Goal: Task Accomplishment & Management: Use online tool/utility

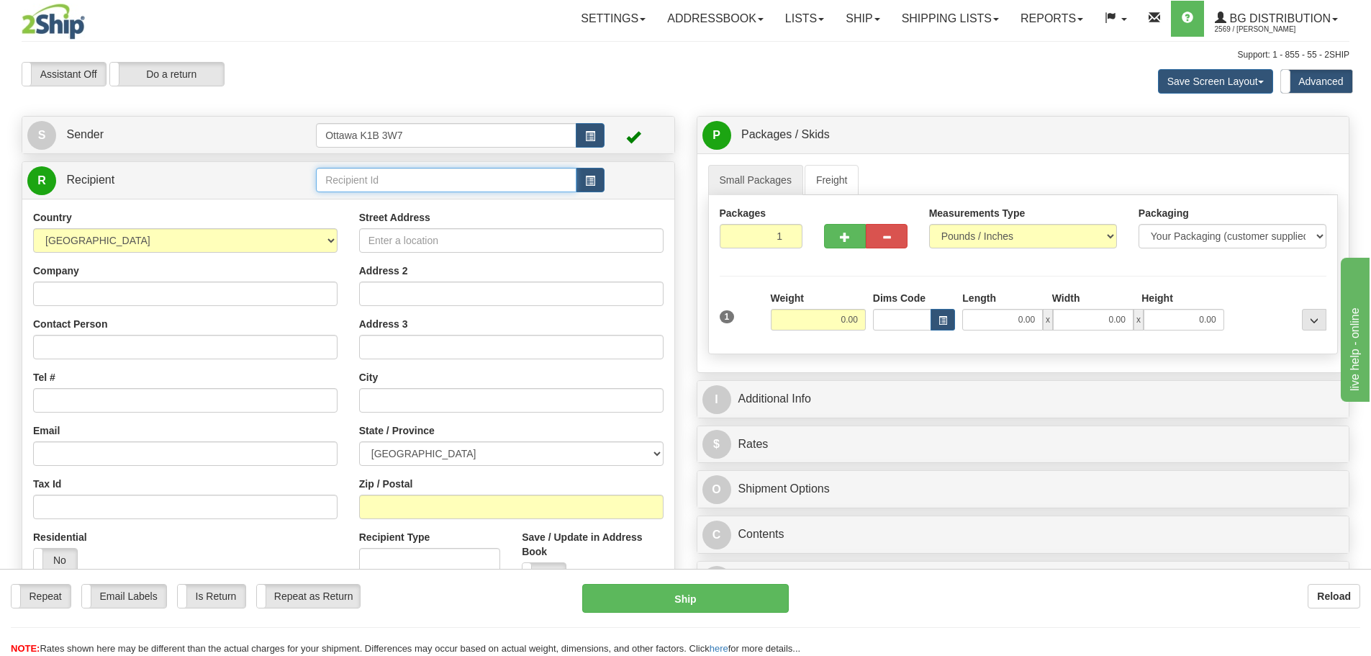
click at [410, 186] on input "text" at bounding box center [446, 180] width 261 height 24
click at [356, 208] on div "910840" at bounding box center [443, 202] width 247 height 16
type input "910840"
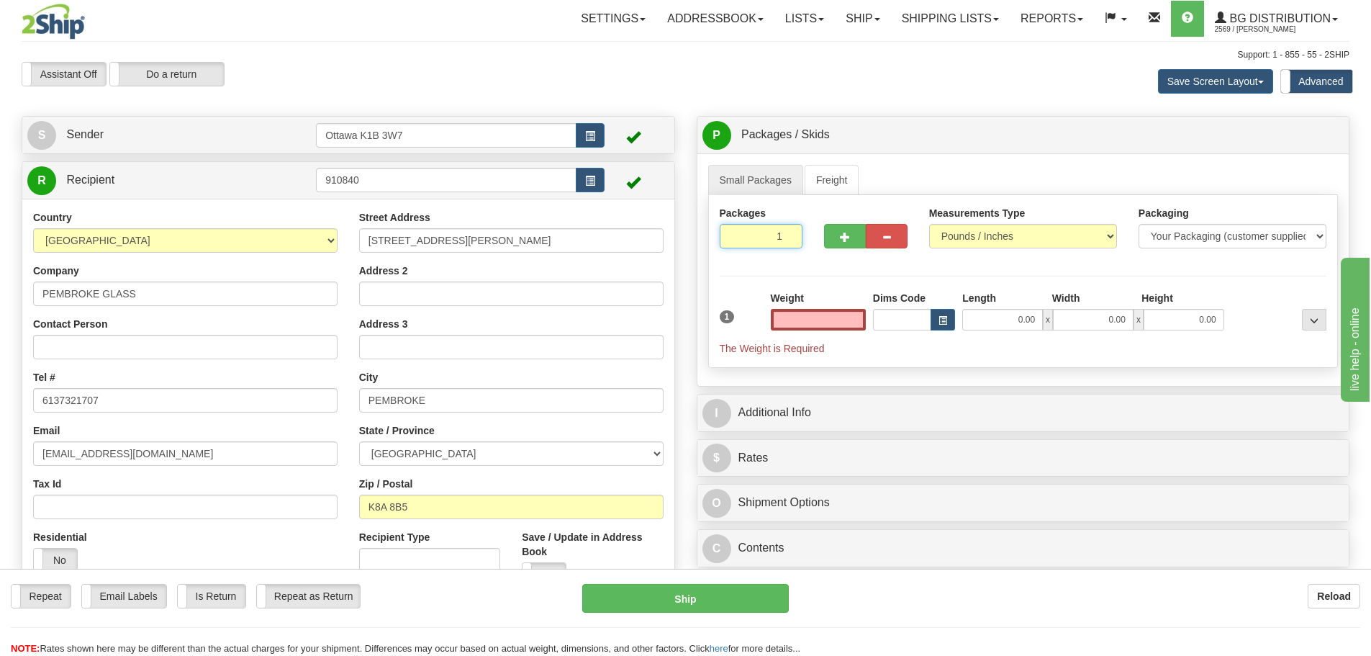
type input "0.00"
click at [795, 230] on input "1" at bounding box center [761, 236] width 83 height 24
click at [786, 234] on input "2" at bounding box center [761, 236] width 83 height 24
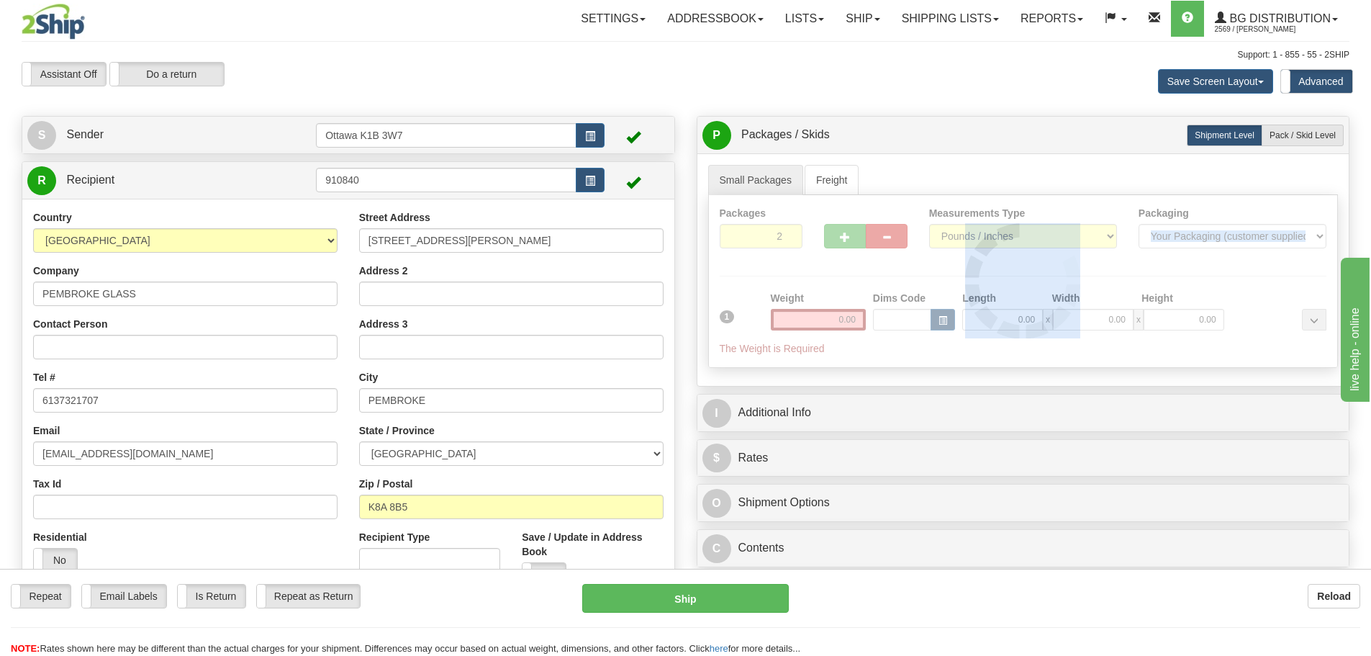
click at [786, 234] on div at bounding box center [1023, 281] width 629 height 172
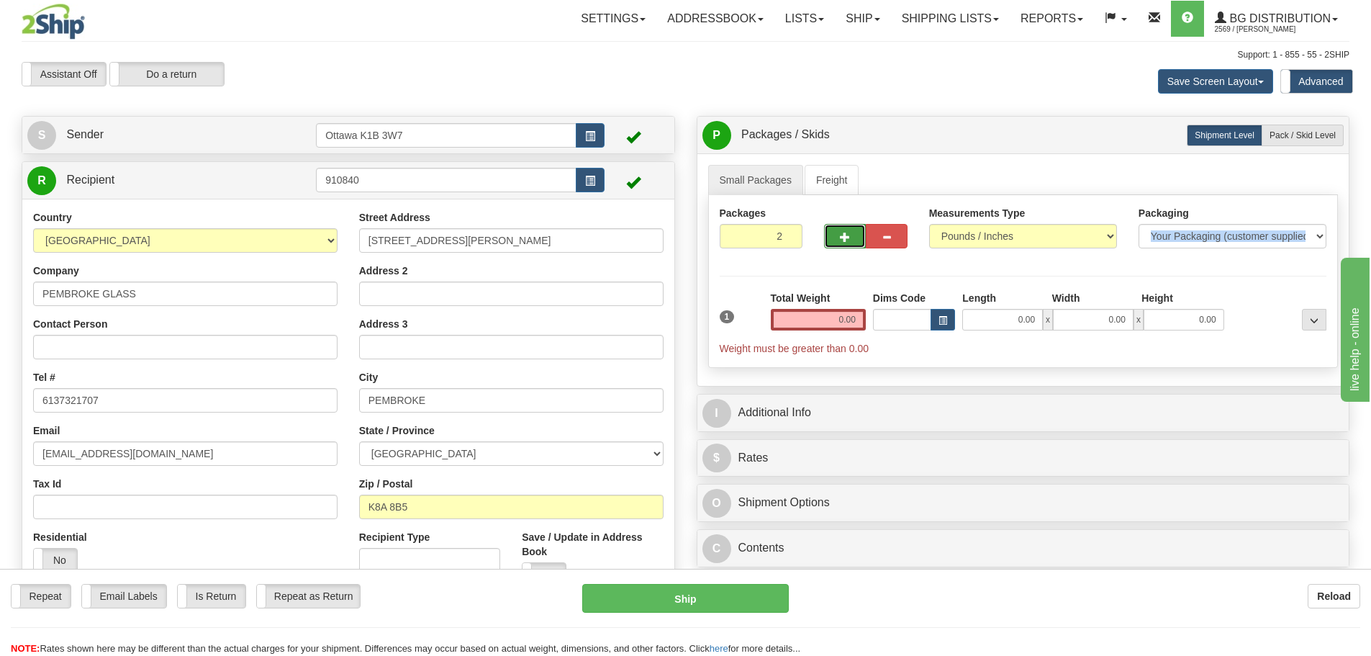
click at [842, 242] on span "button" at bounding box center [845, 236] width 10 height 9
click at [845, 238] on span "button" at bounding box center [845, 236] width 10 height 9
type input "5"
click at [1305, 138] on span "Pack / Skid Level" at bounding box center [1303, 135] width 66 height 10
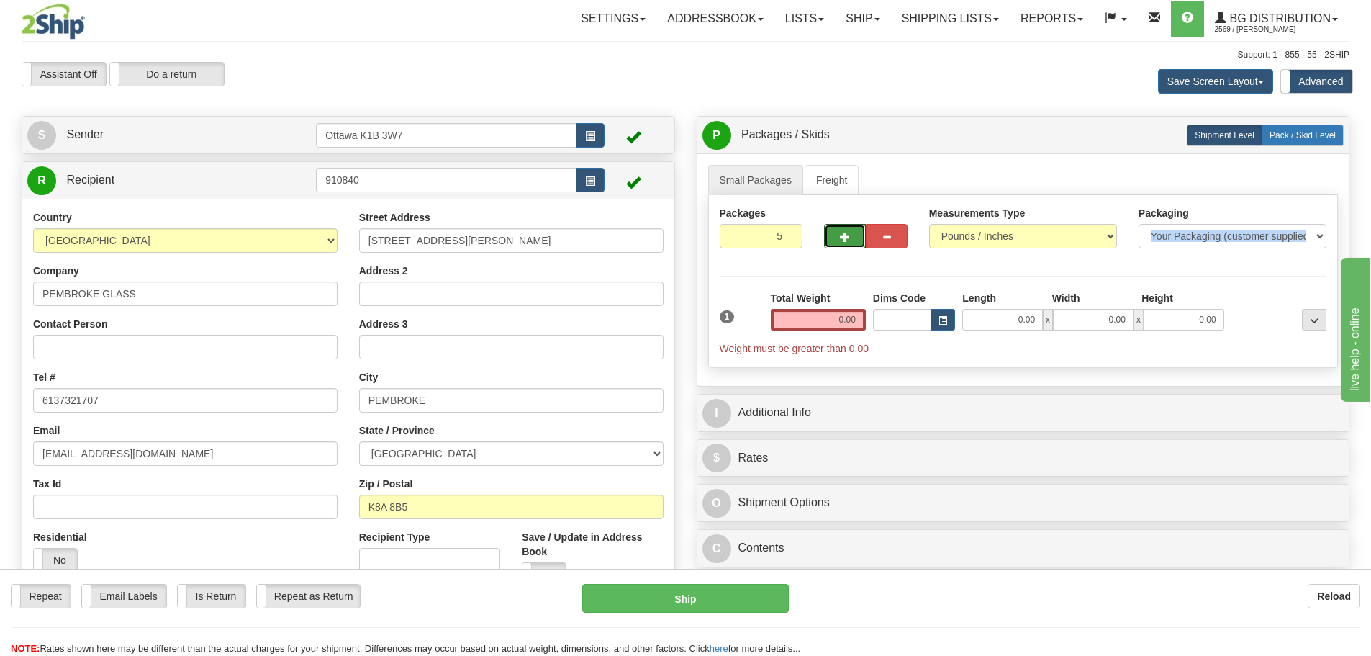
radio input "true"
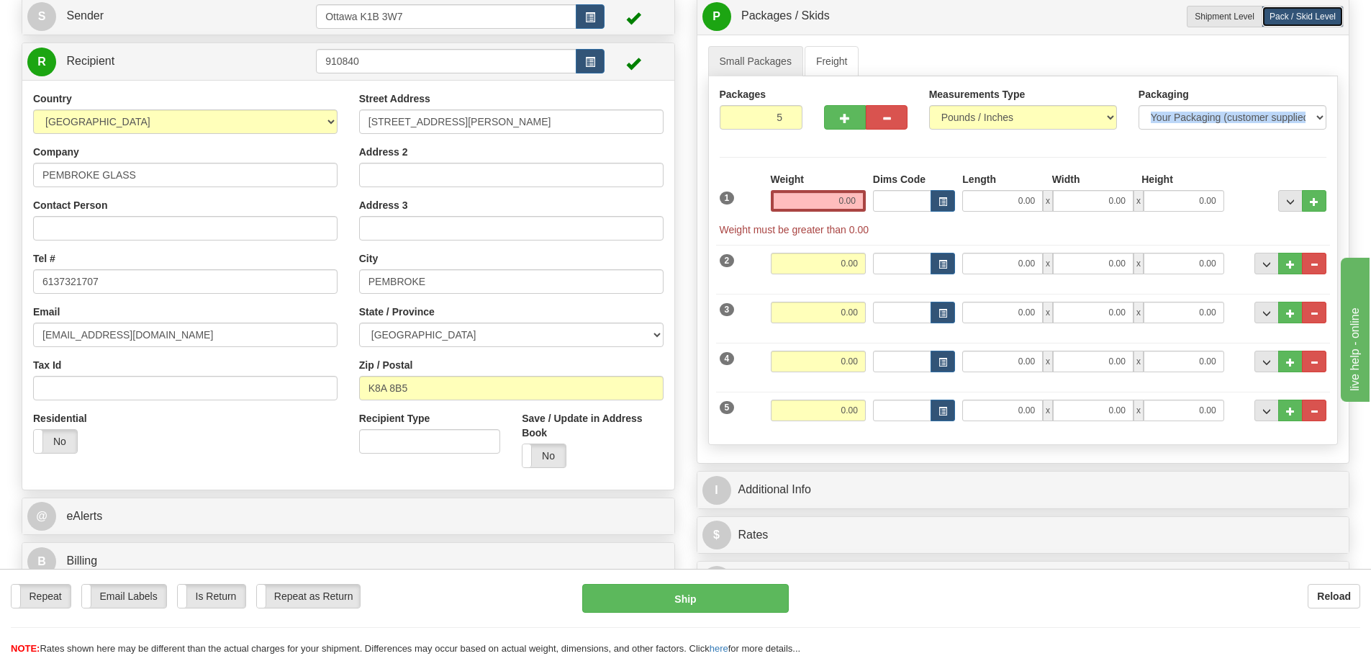
scroll to position [144, 0]
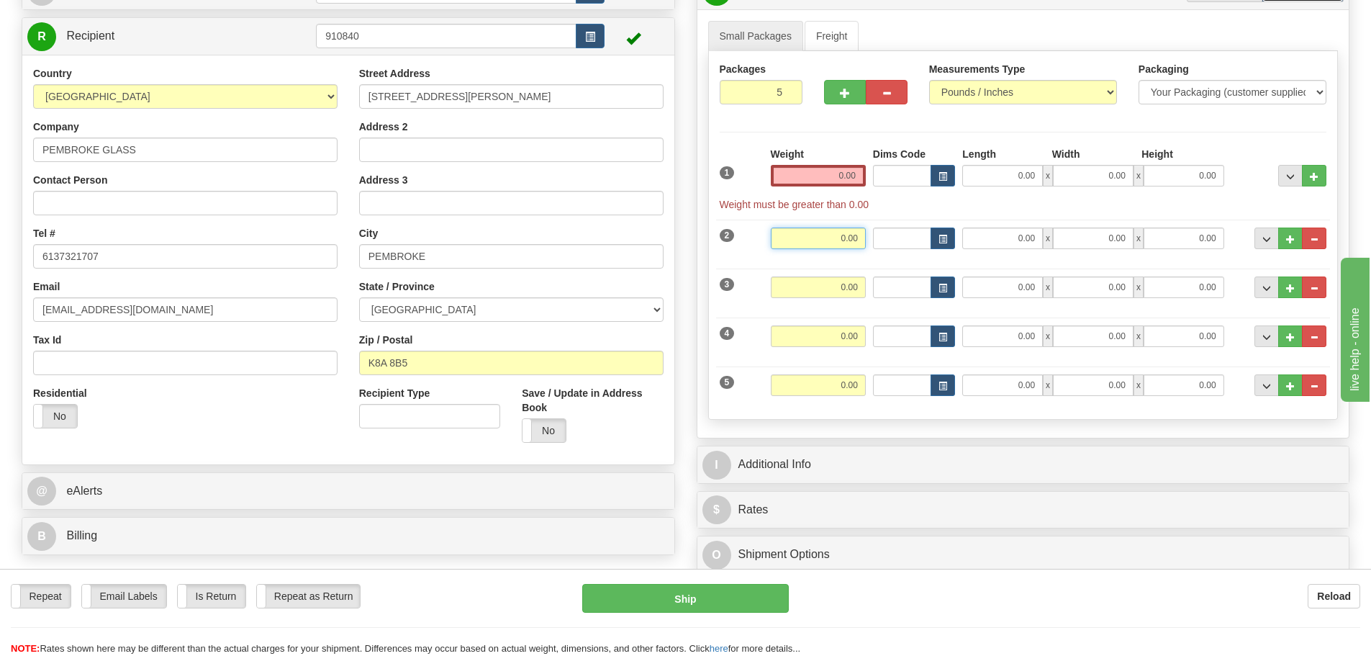
click at [834, 233] on input "0.00" at bounding box center [818, 238] width 95 height 22
type input "30.00"
click at [842, 410] on div "Packages 5 5 Measurements Type" at bounding box center [1023, 235] width 631 height 369
click at [996, 242] on input "0.00" at bounding box center [1002, 238] width 81 height 22
type input "42.00"
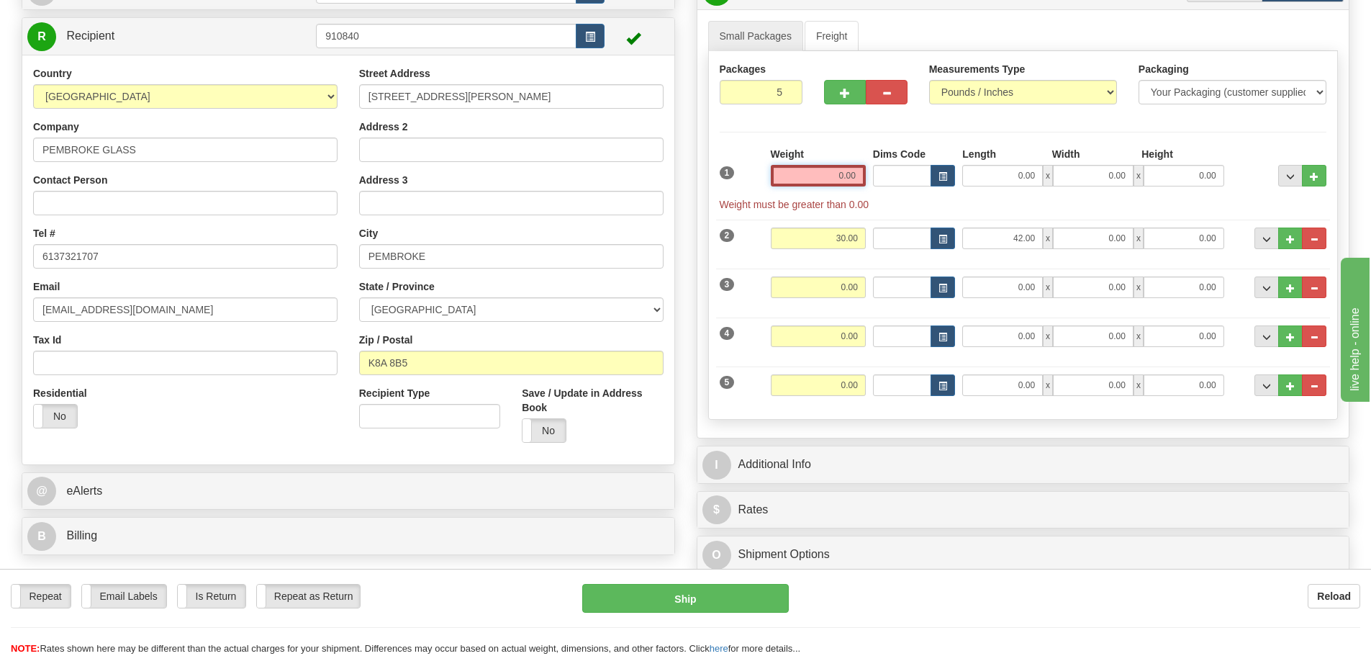
click at [844, 184] on input "0.00" at bounding box center [818, 176] width 95 height 22
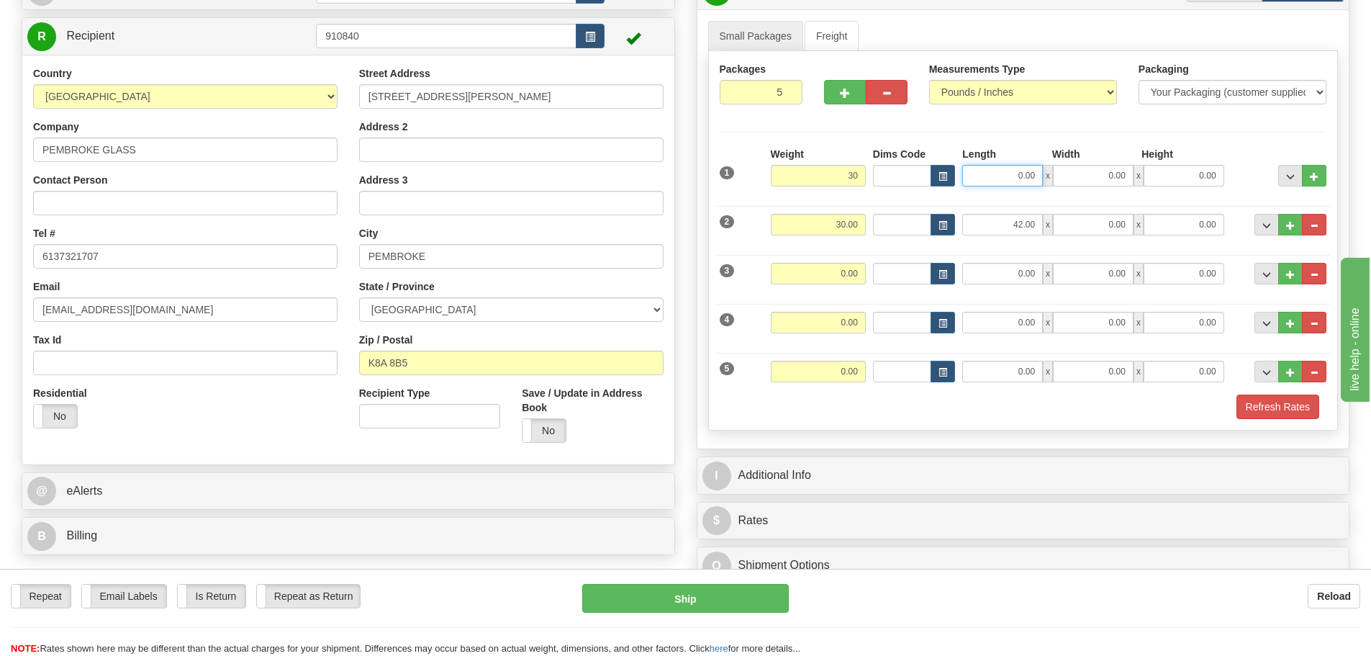
type input "30.00"
click at [1012, 183] on input "0.00" at bounding box center [1002, 176] width 81 height 22
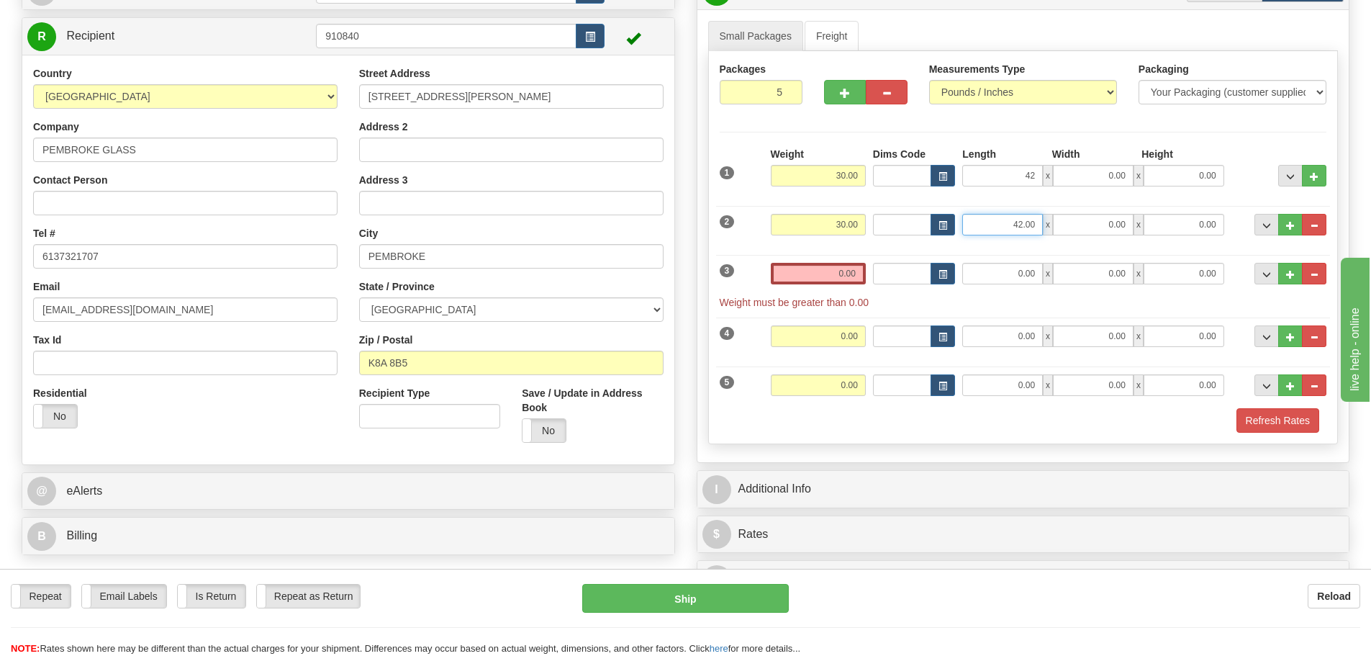
type input "42.00"
click at [1023, 216] on input "42.00" at bounding box center [1002, 225] width 81 height 22
click at [1024, 216] on input "42.00" at bounding box center [1002, 225] width 81 height 22
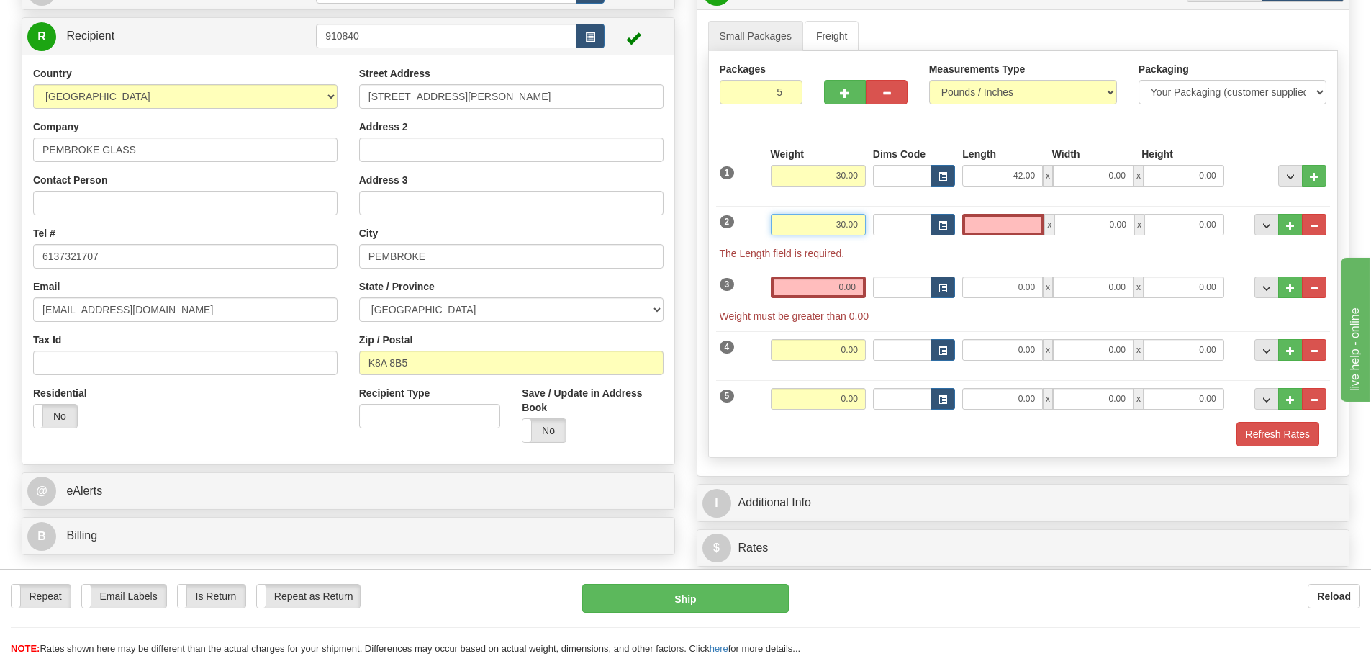
type input "0.00"
click at [845, 218] on input "30.00" at bounding box center [818, 225] width 95 height 22
type input "0.00"
click at [1075, 177] on input "0.00" at bounding box center [1093, 176] width 81 height 22
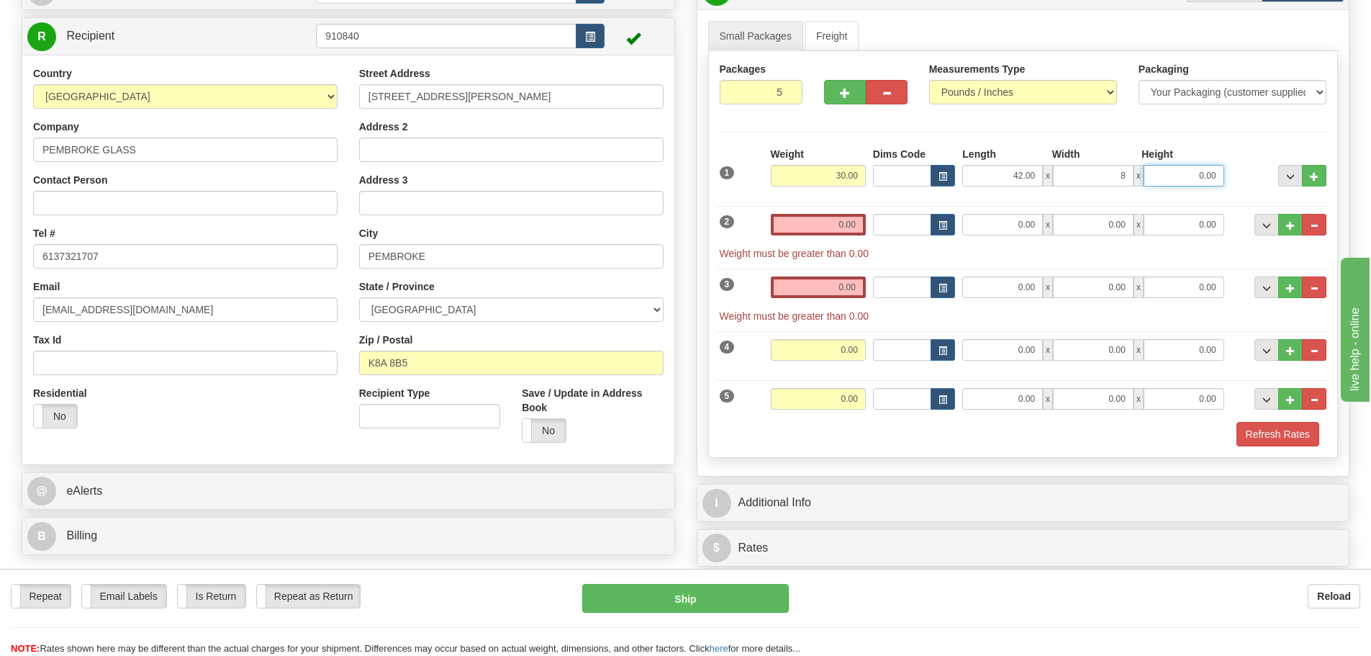
type input "8.00"
click at [1188, 179] on input "0.00" at bounding box center [1184, 176] width 81 height 22
type input "11.00"
click at [1240, 144] on div "Packages 5 5 Measurements Type" at bounding box center [1023, 254] width 631 height 407
click at [846, 229] on input "0.00" at bounding box center [818, 225] width 95 height 22
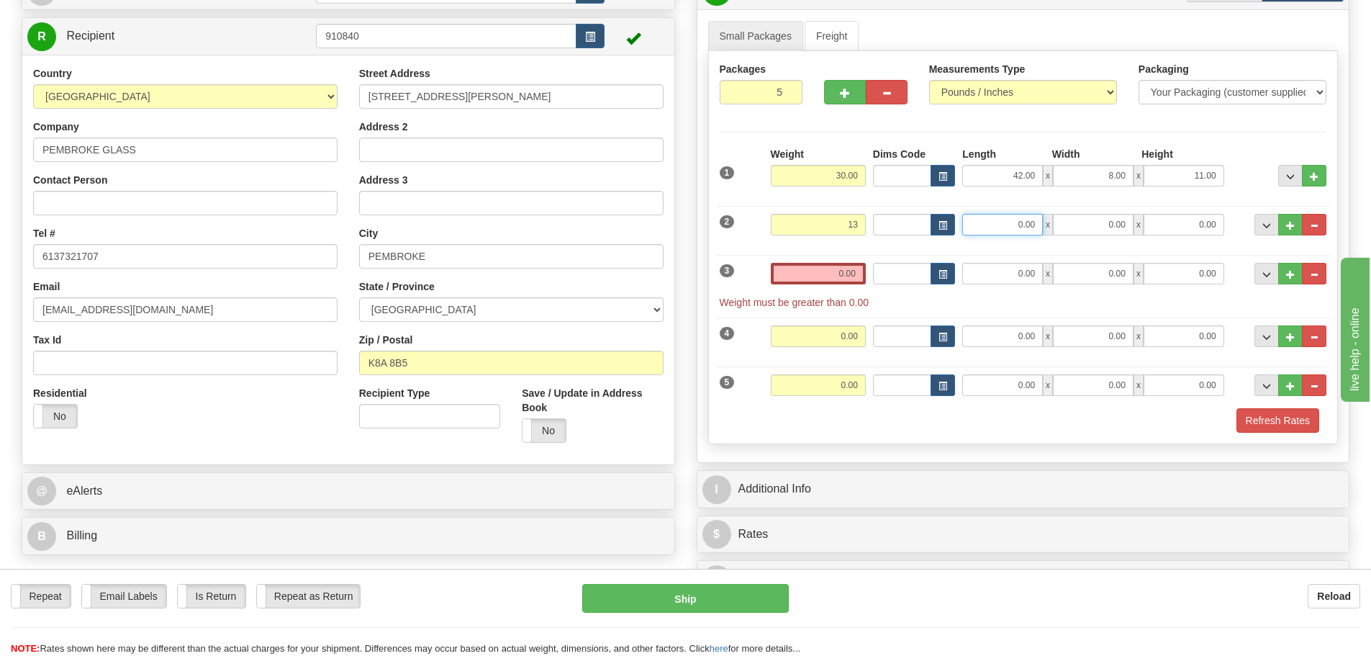
type input "13.00"
click at [1024, 222] on input "0.00" at bounding box center [1002, 225] width 81 height 22
type input "13.00"
click at [1111, 232] on input "0.00" at bounding box center [1093, 225] width 81 height 22
type input "10.00"
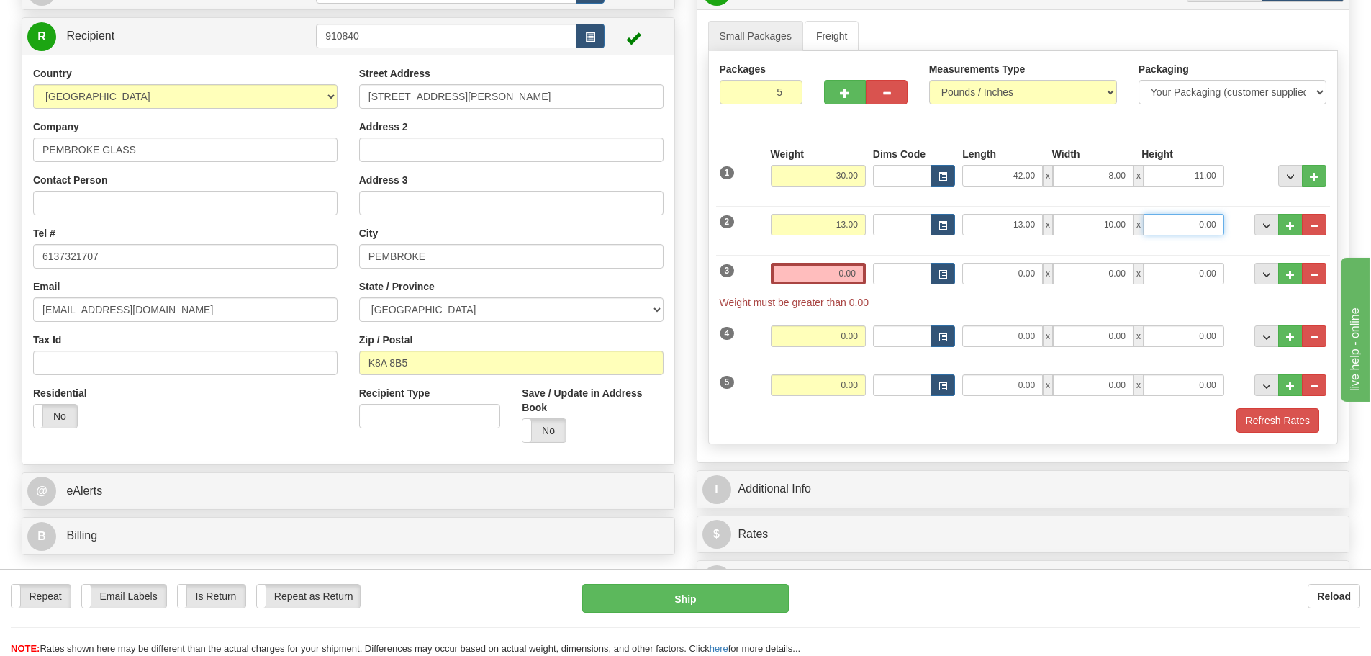
click at [1186, 232] on input "0.00" at bounding box center [1184, 225] width 81 height 22
type input "10.00"
click at [844, 266] on input "0.00" at bounding box center [818, 274] width 95 height 22
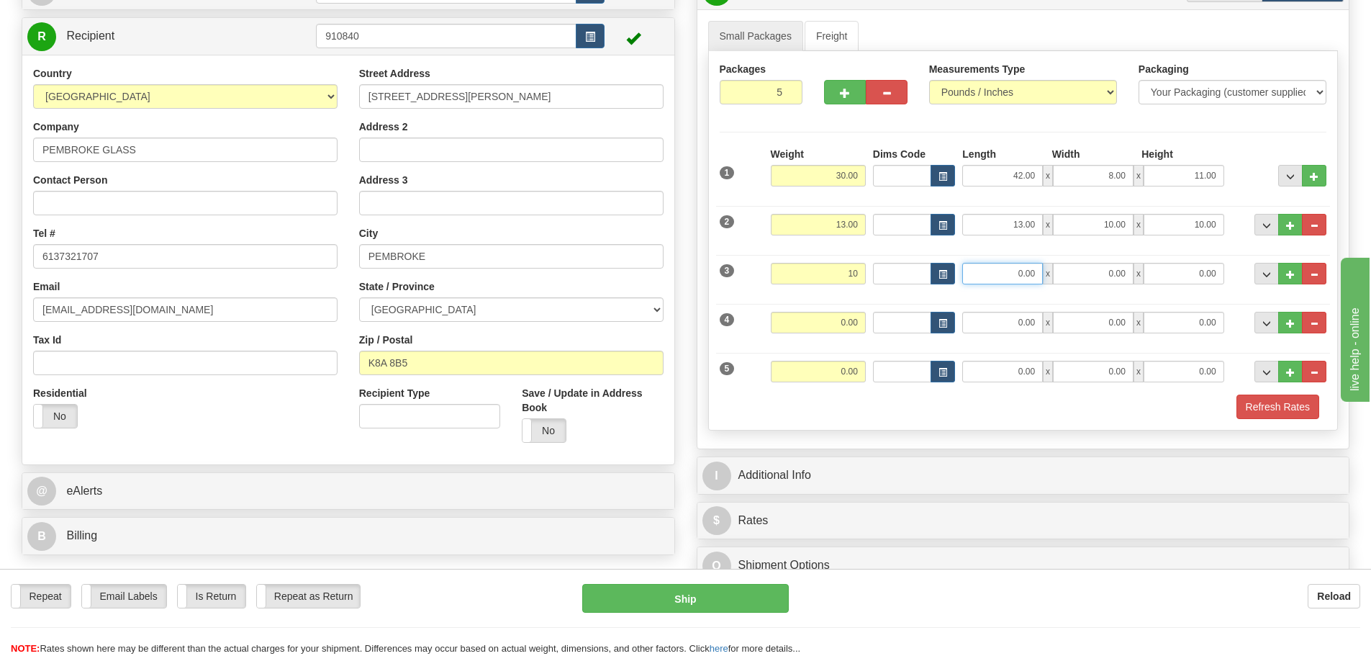
type input "10.00"
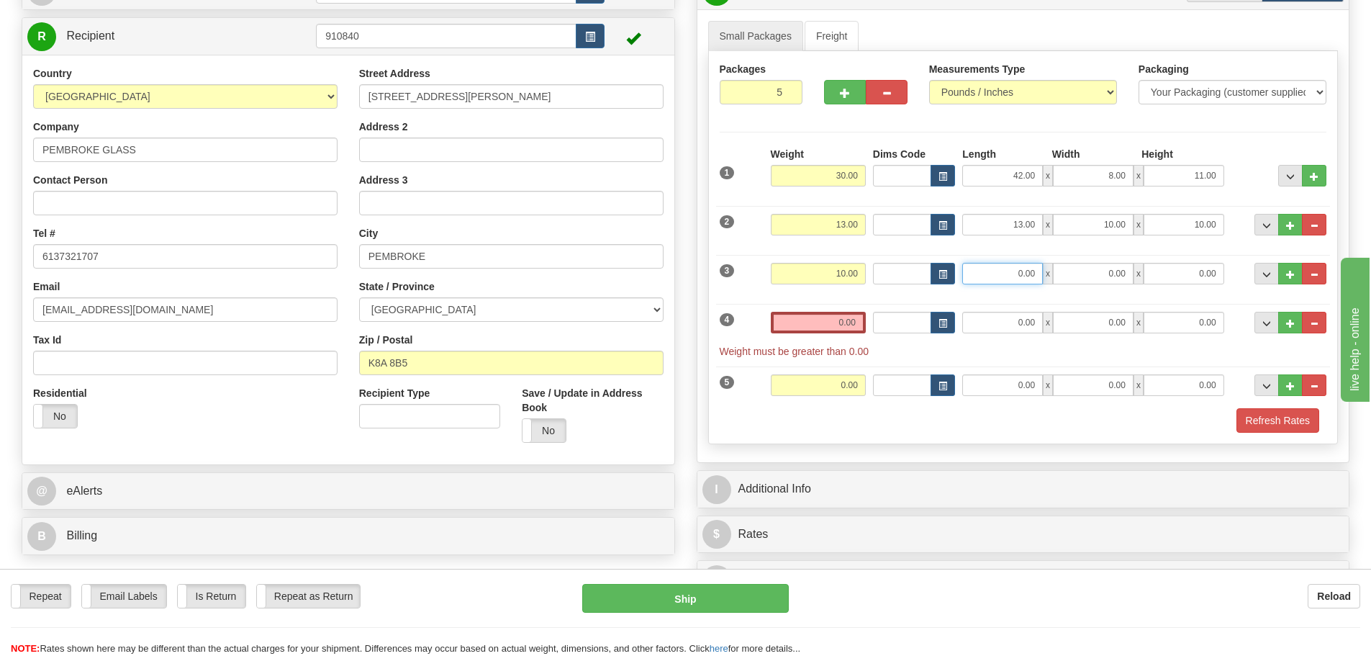
click at [1016, 276] on input "0.00" at bounding box center [1002, 274] width 81 height 22
type input "15.00"
click at [1111, 281] on input "0.00" at bounding box center [1093, 274] width 81 height 22
type input "10.00"
click at [1200, 285] on div "3 Weight 10.00 Dims Code Length Width Height" at bounding box center [1023, 272] width 615 height 48
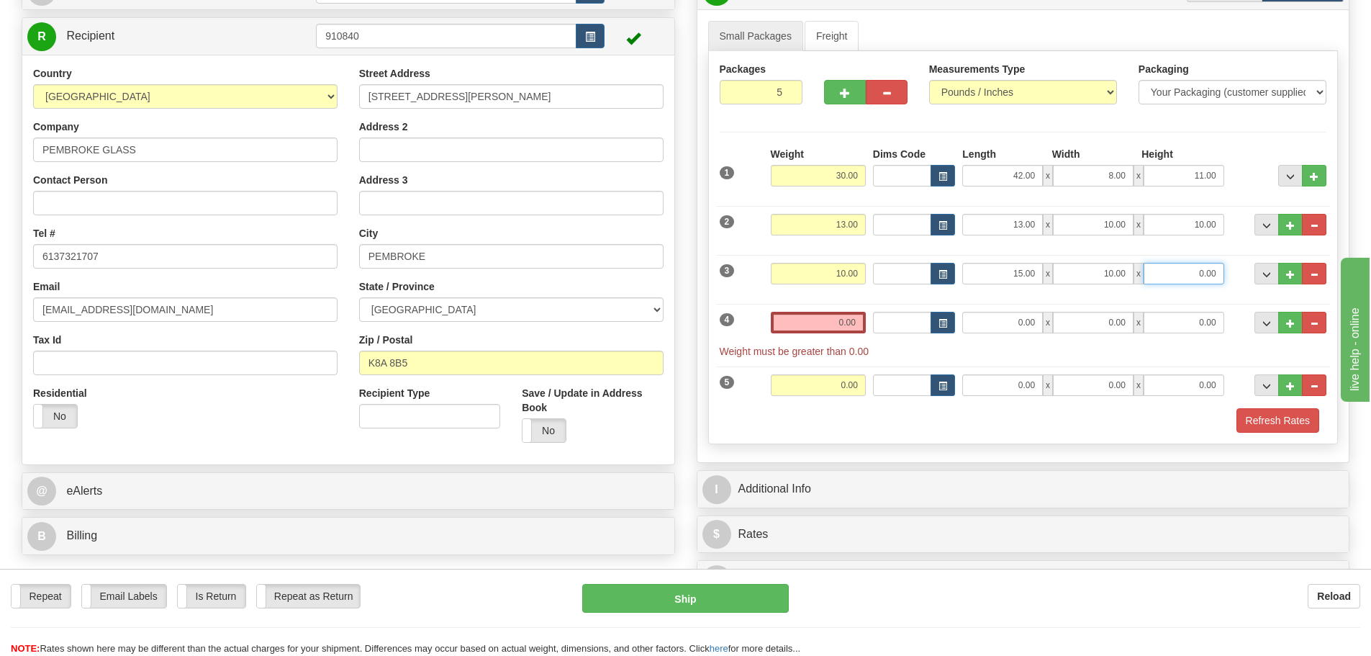
click at [1207, 274] on input "0.00" at bounding box center [1184, 274] width 81 height 22
type input "10.00"
click at [837, 321] on input "0.00" at bounding box center [818, 323] width 95 height 22
type input "0.00"
click at [1319, 387] on button "..." at bounding box center [1314, 385] width 24 height 22
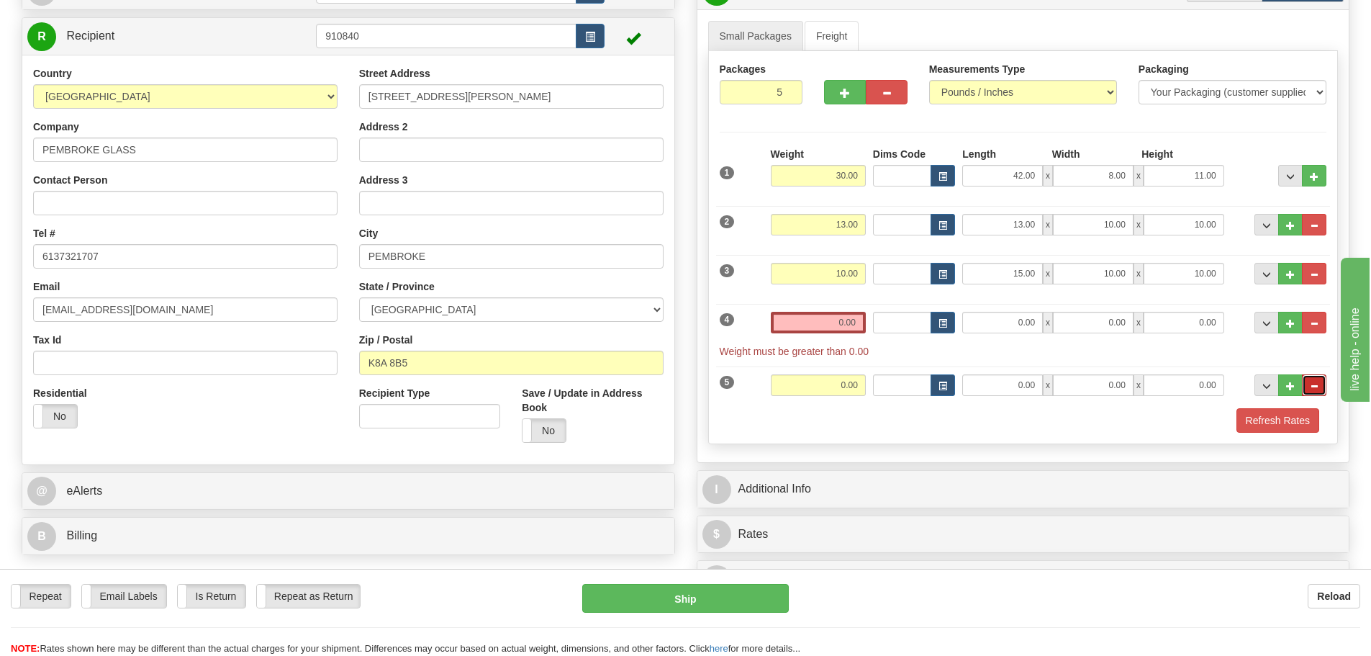
type input "4"
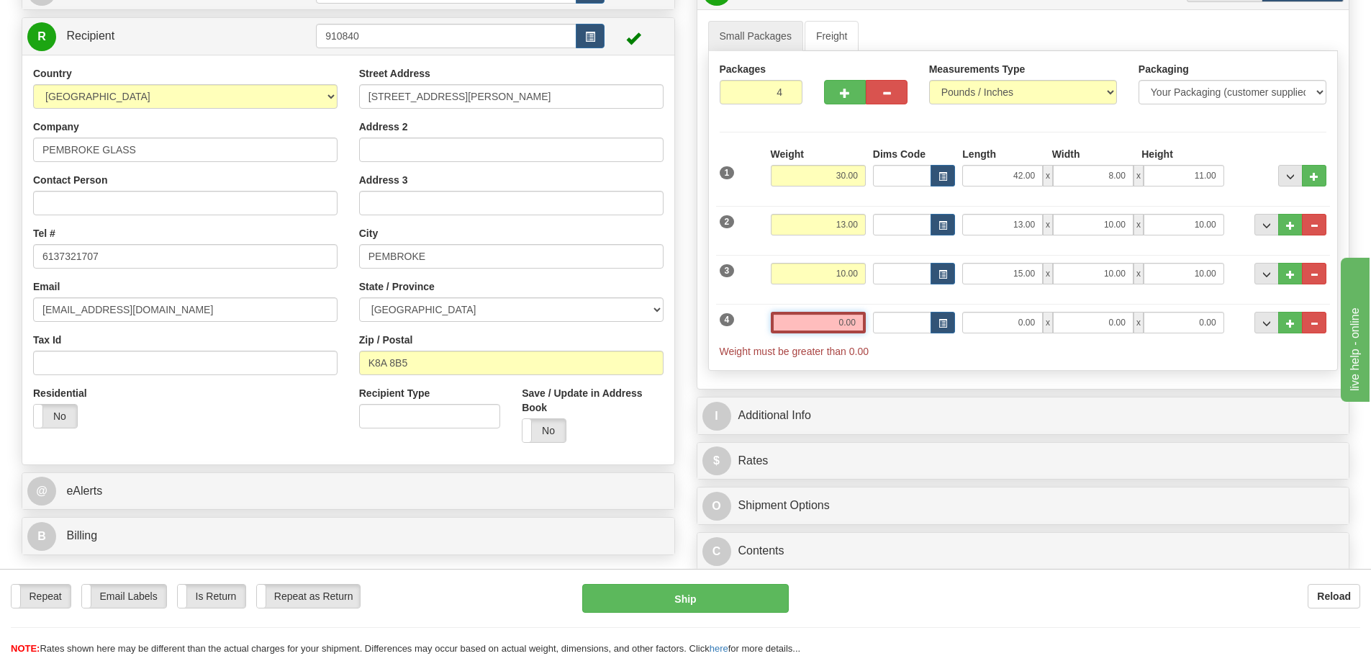
click at [849, 323] on input "0.00" at bounding box center [818, 323] width 95 height 22
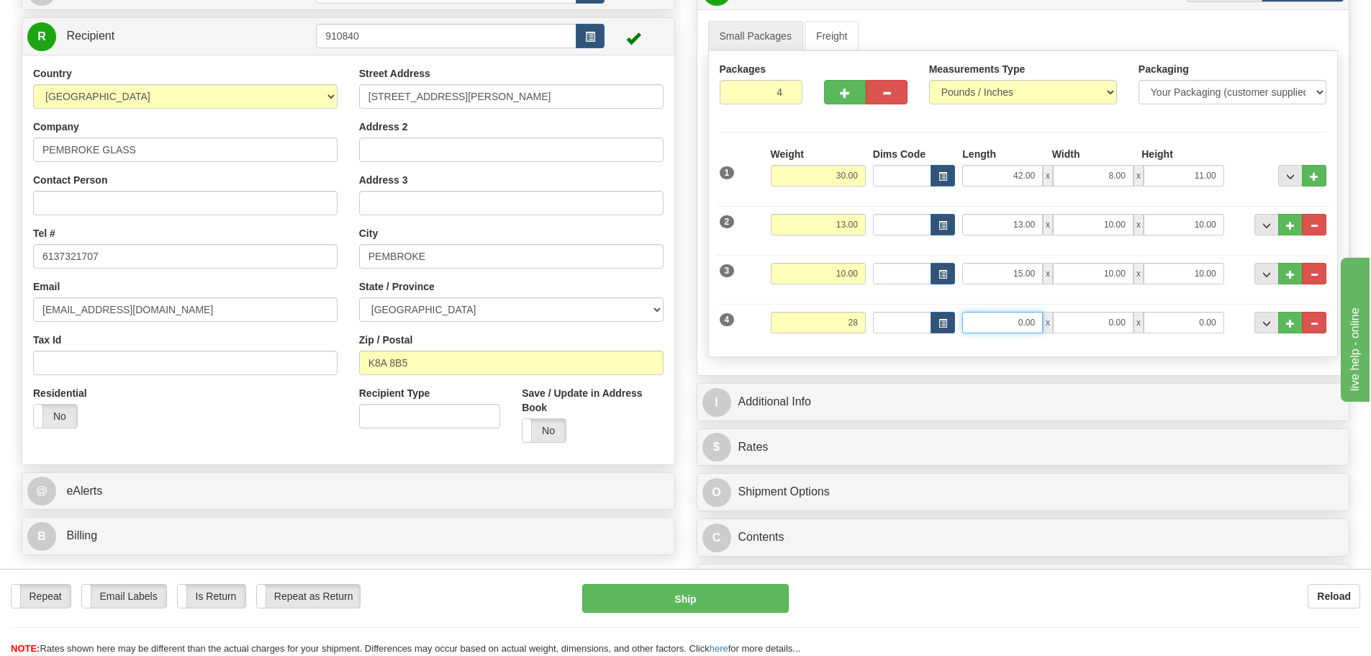
type input "28.00"
click at [1021, 330] on input "0.00" at bounding box center [1002, 323] width 81 height 22
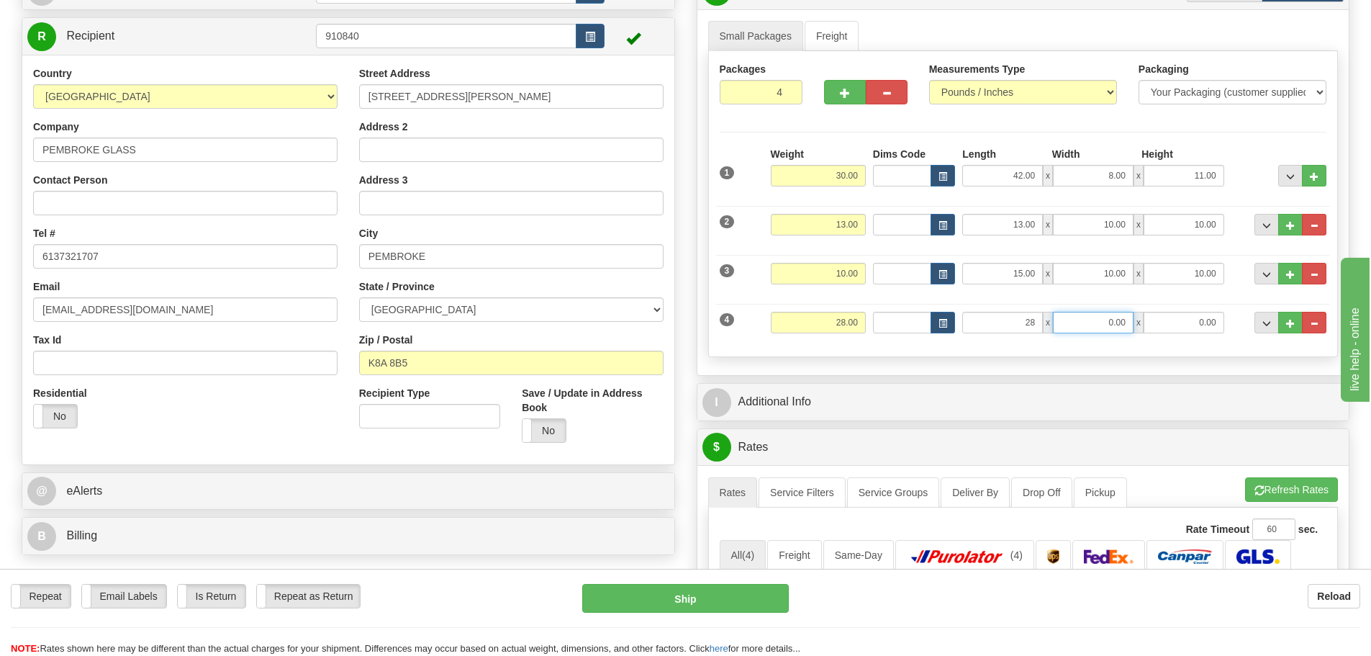
type input "28.00"
click at [1120, 325] on input "0.00" at bounding box center [1093, 323] width 81 height 22
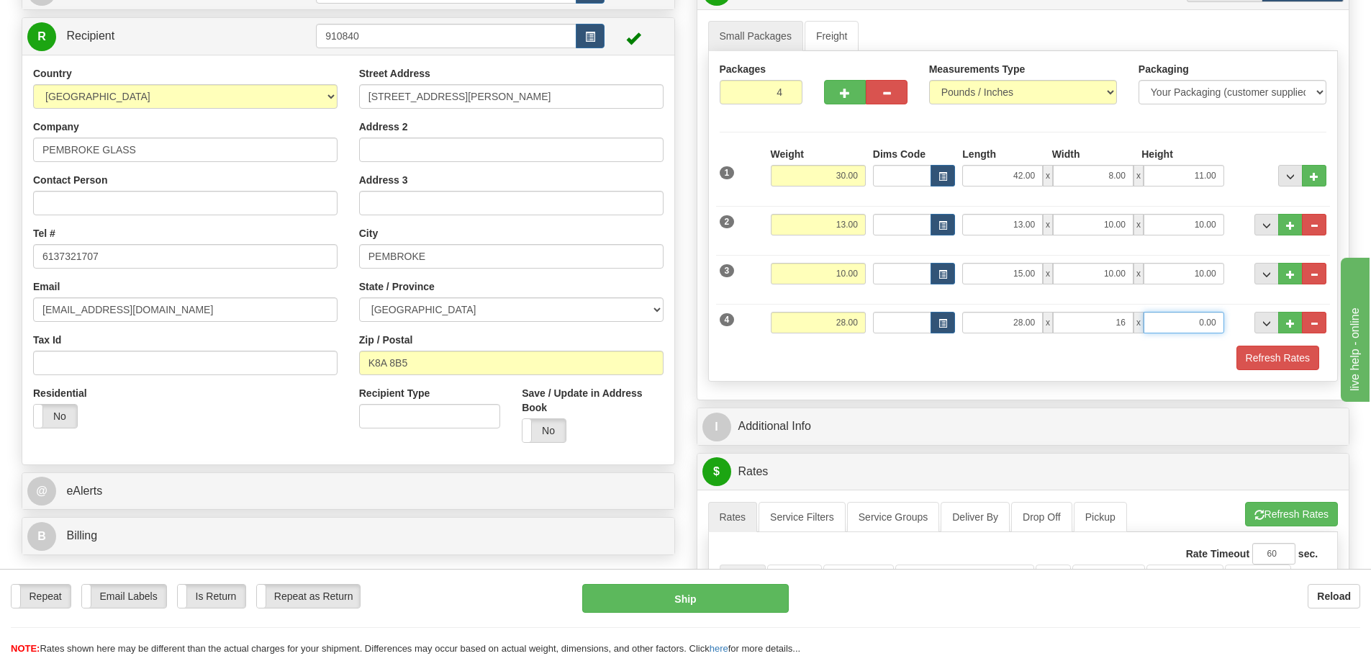
type input "16.00"
click at [1177, 320] on input "0.00" at bounding box center [1184, 323] width 81 height 22
type input "5.00"
click at [843, 92] on span "button" at bounding box center [845, 93] width 10 height 9
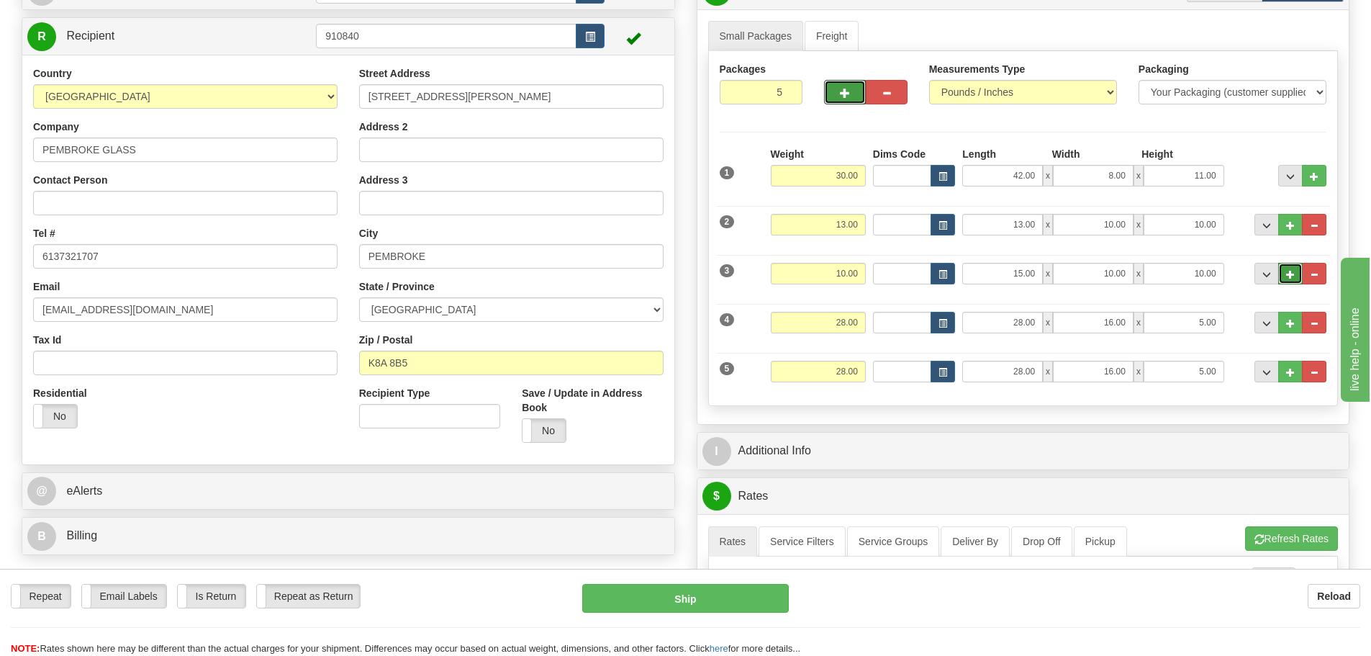
click at [1288, 274] on span "..." at bounding box center [1290, 275] width 9 height 8
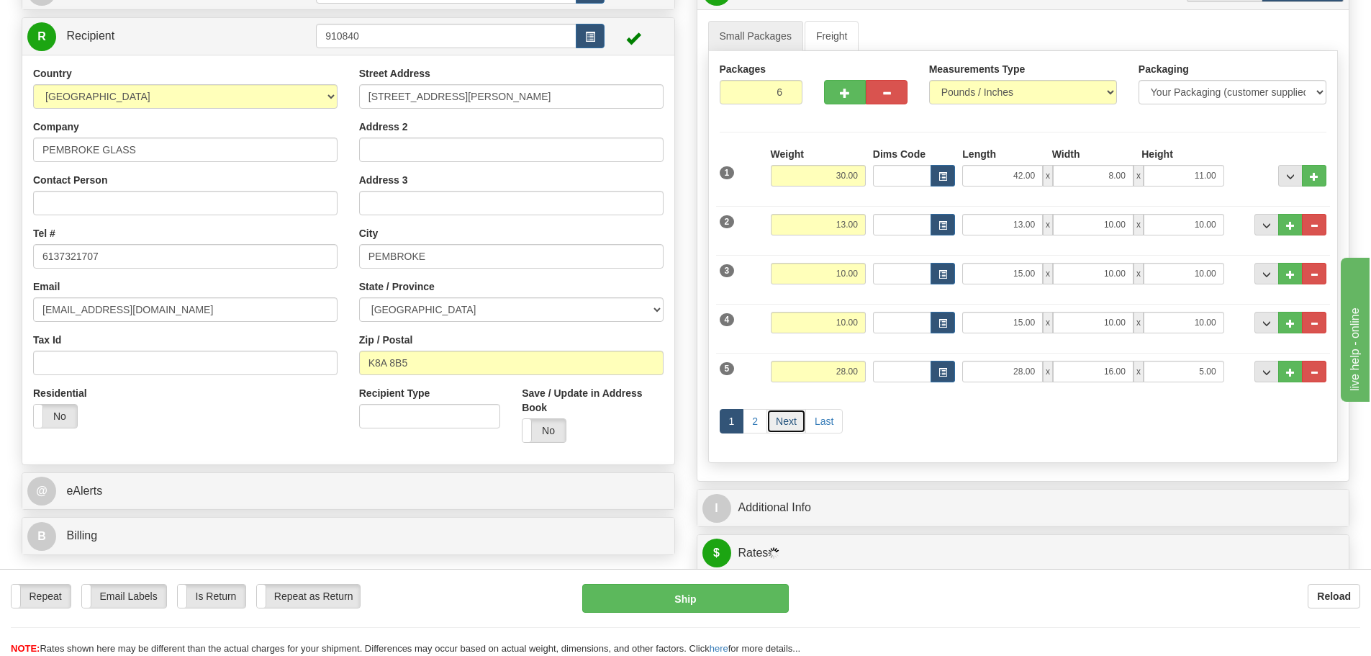
click at [774, 423] on link "Next" at bounding box center [787, 421] width 40 height 24
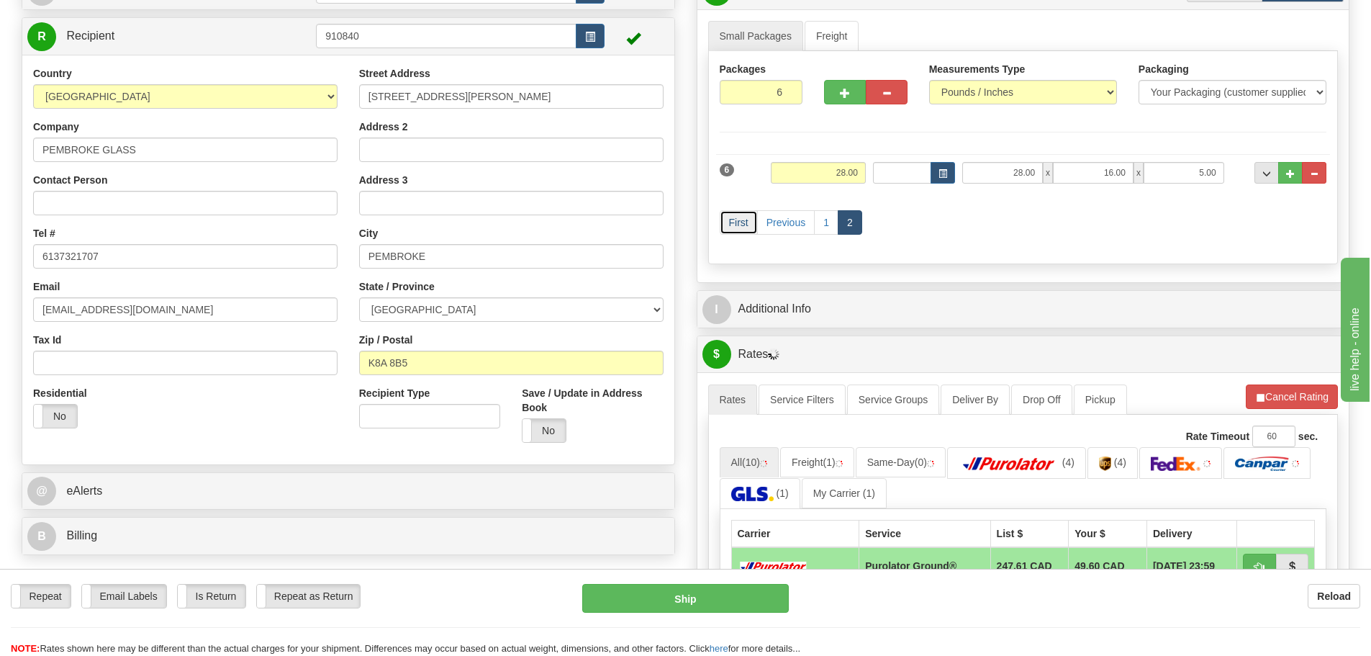
click at [738, 214] on link "First" at bounding box center [739, 222] width 38 height 24
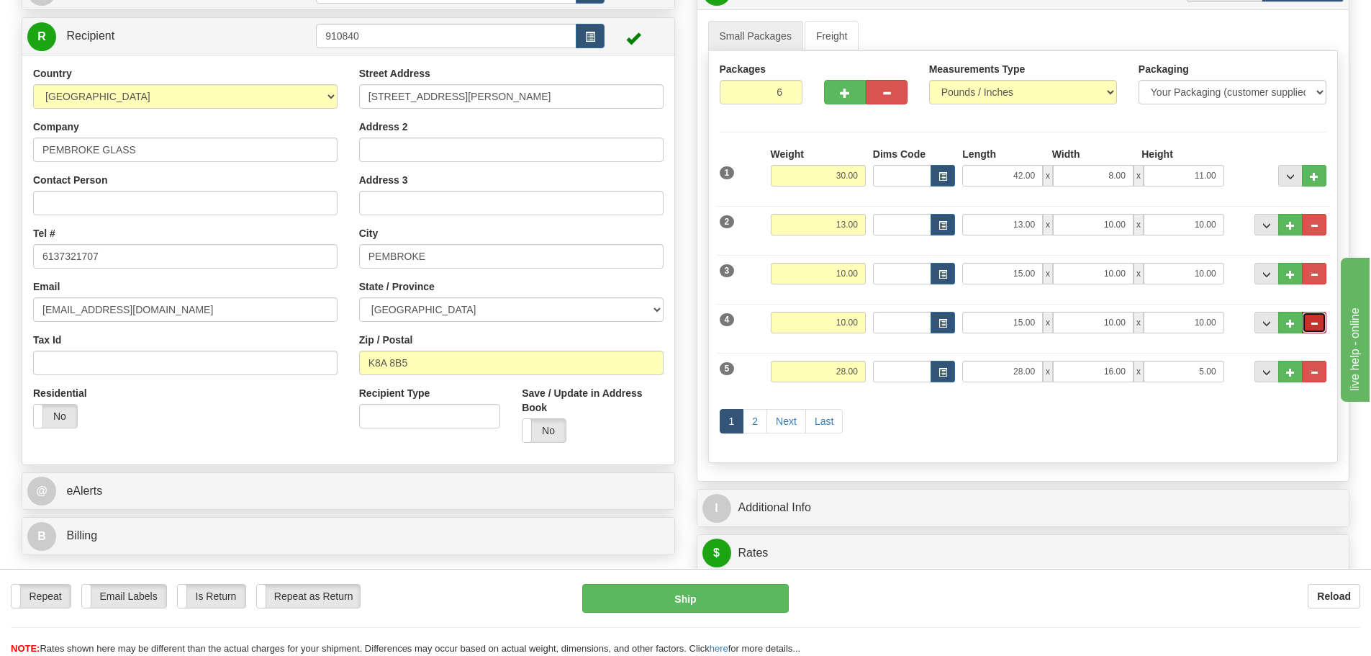
click at [1322, 324] on button "..." at bounding box center [1314, 323] width 24 height 22
type input "5"
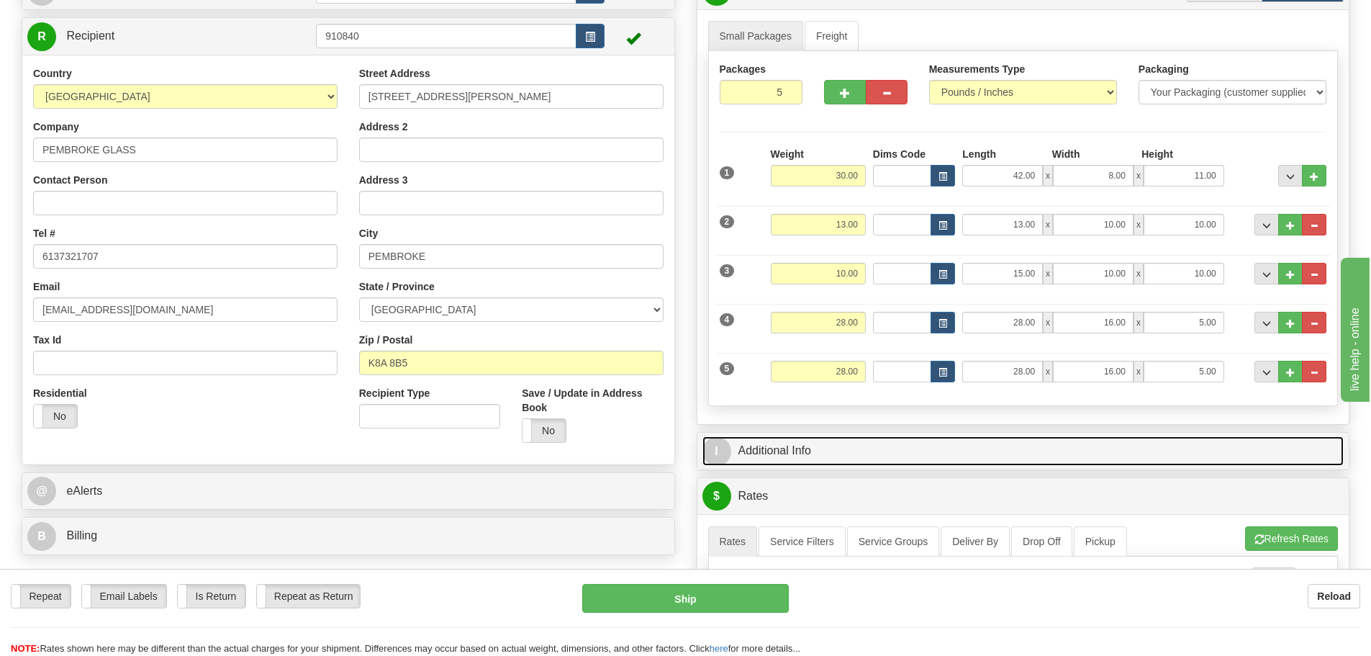
click at [769, 450] on link "I Additional Info" at bounding box center [1023, 451] width 642 height 30
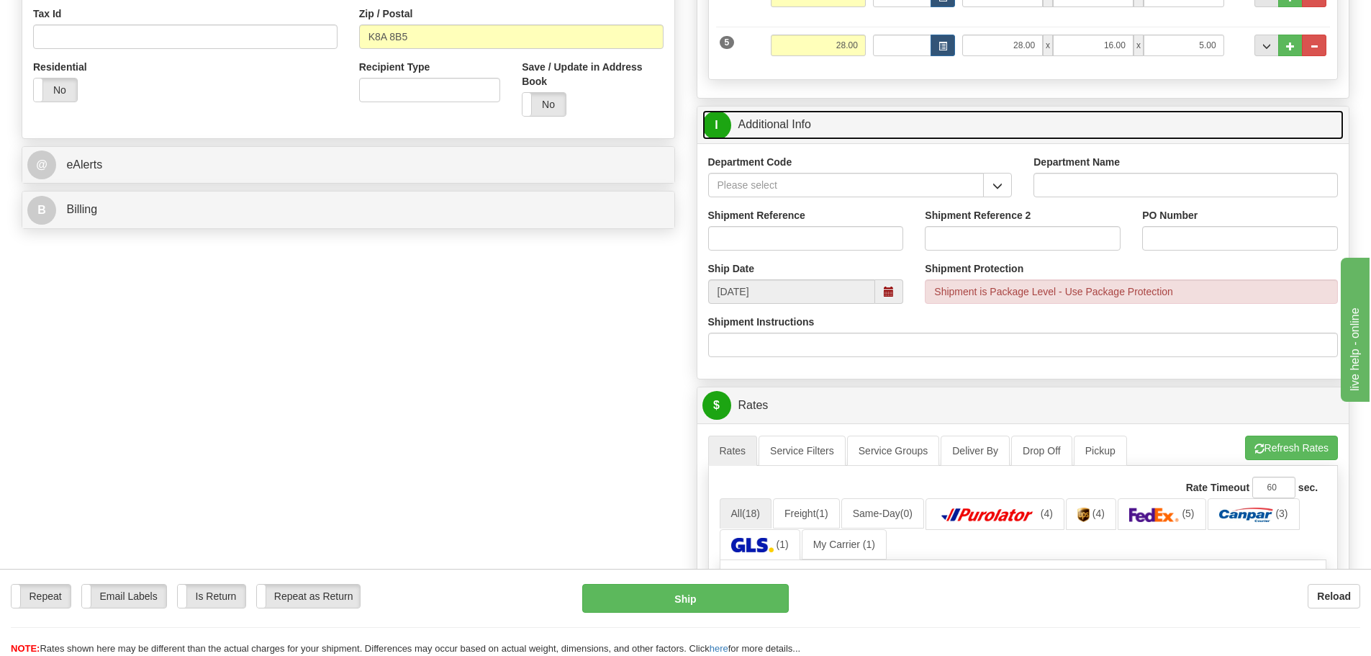
scroll to position [504, 0]
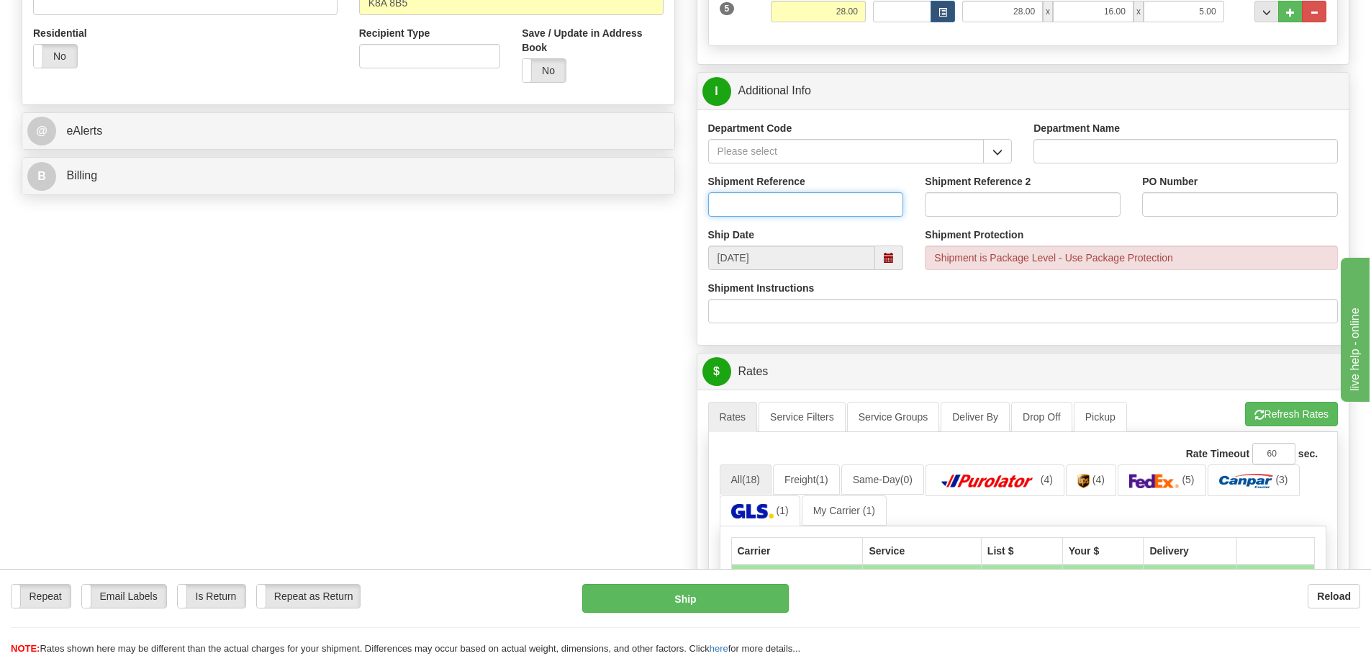
click at [771, 200] on input "Shipment Reference" at bounding box center [806, 204] width 196 height 24
type input "10204765-00"
click at [1169, 209] on input "PO Number" at bounding box center [1240, 204] width 196 height 24
type input "[PERSON_NAME] [DATE]"
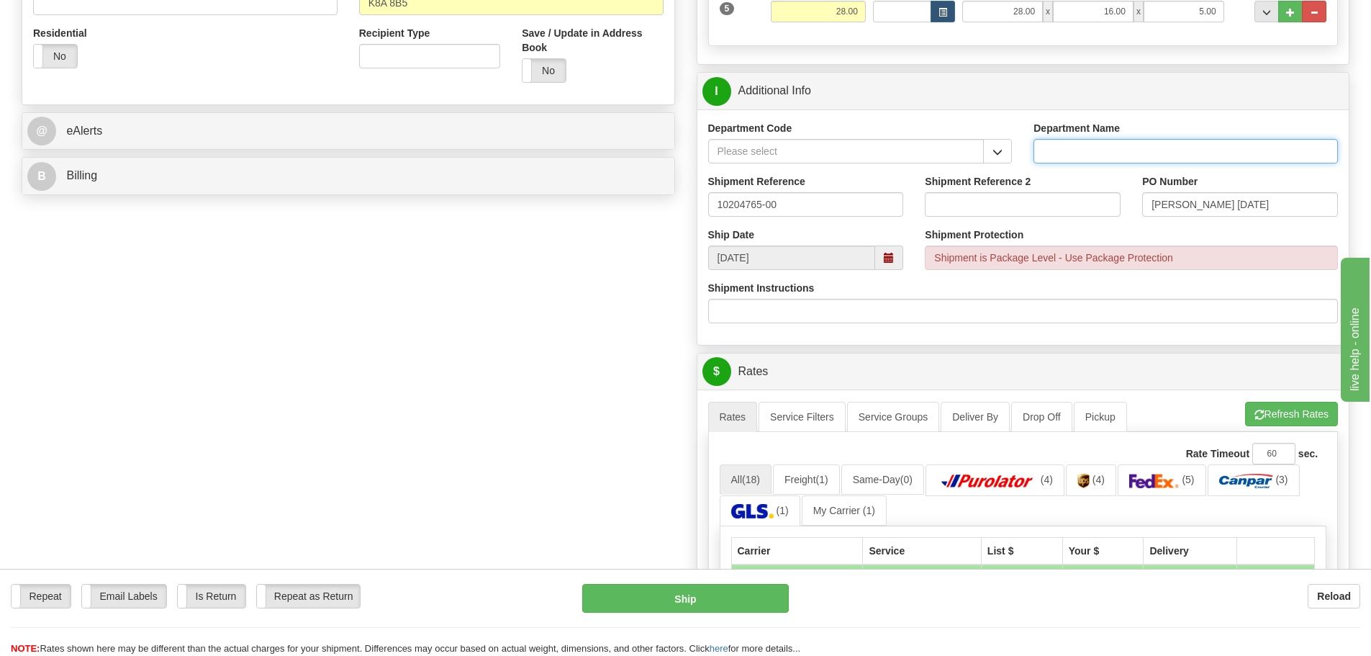
click at [1085, 147] on input "Department Name" at bounding box center [1186, 151] width 304 height 24
click at [1003, 146] on button "button" at bounding box center [997, 151] width 29 height 24
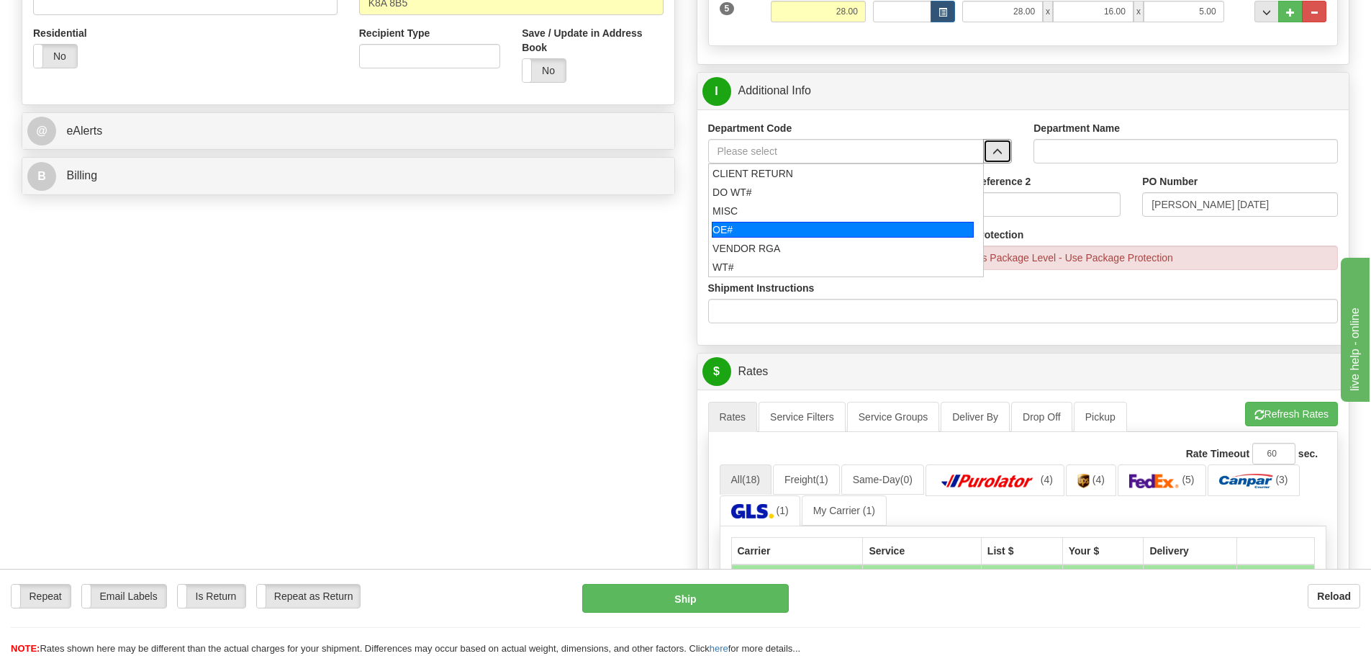
click at [772, 230] on div "OE#" at bounding box center [843, 230] width 262 height 16
type input "OE#"
type input "ORDERS"
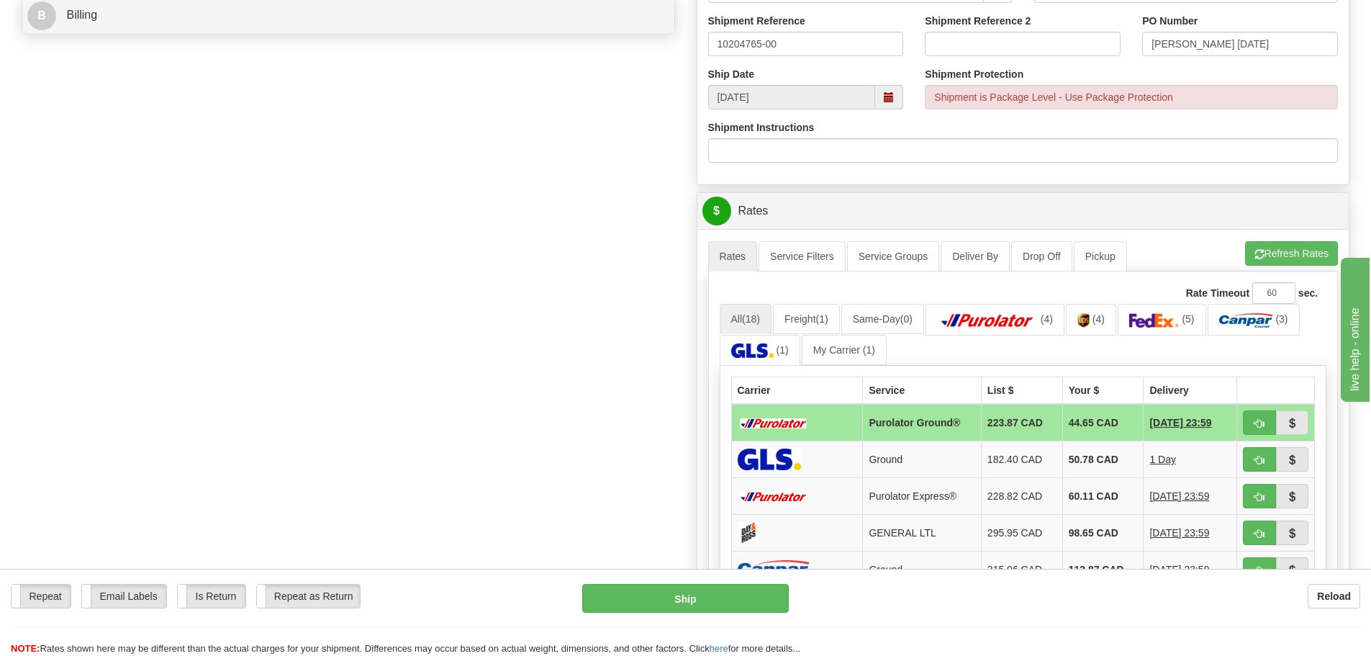
scroll to position [720, 0]
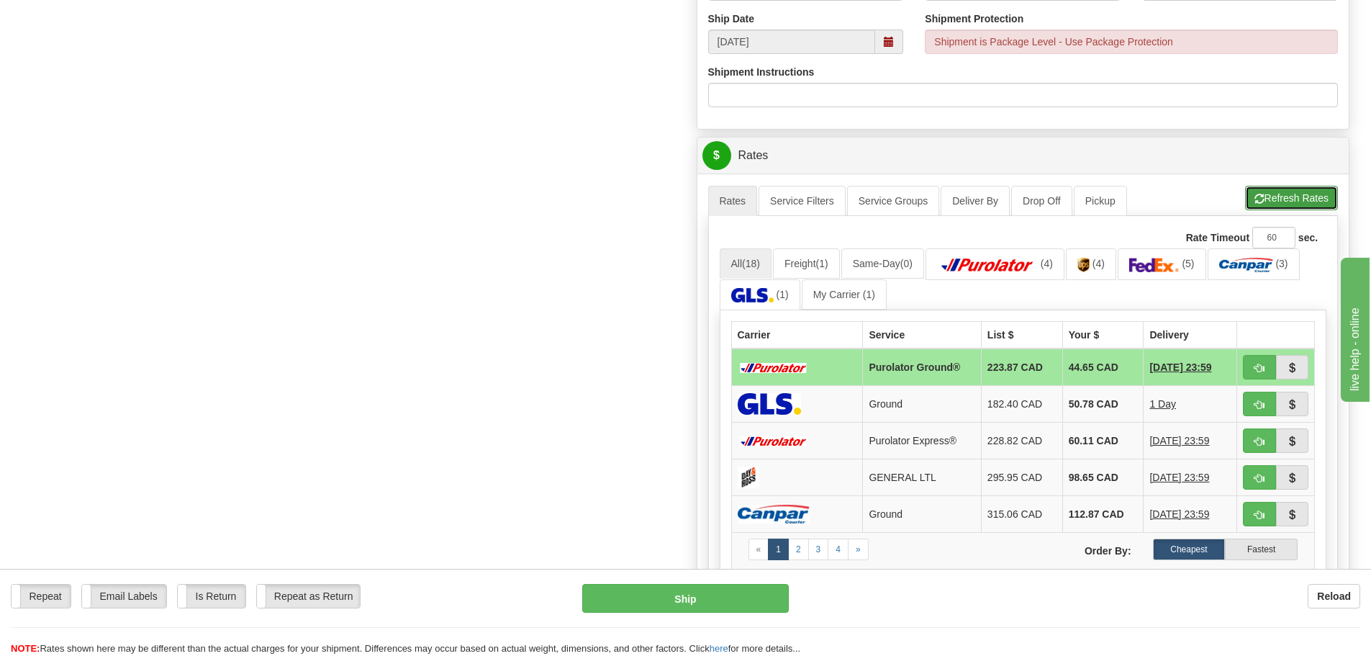
click at [1309, 203] on button "Refresh Rates" at bounding box center [1291, 198] width 93 height 24
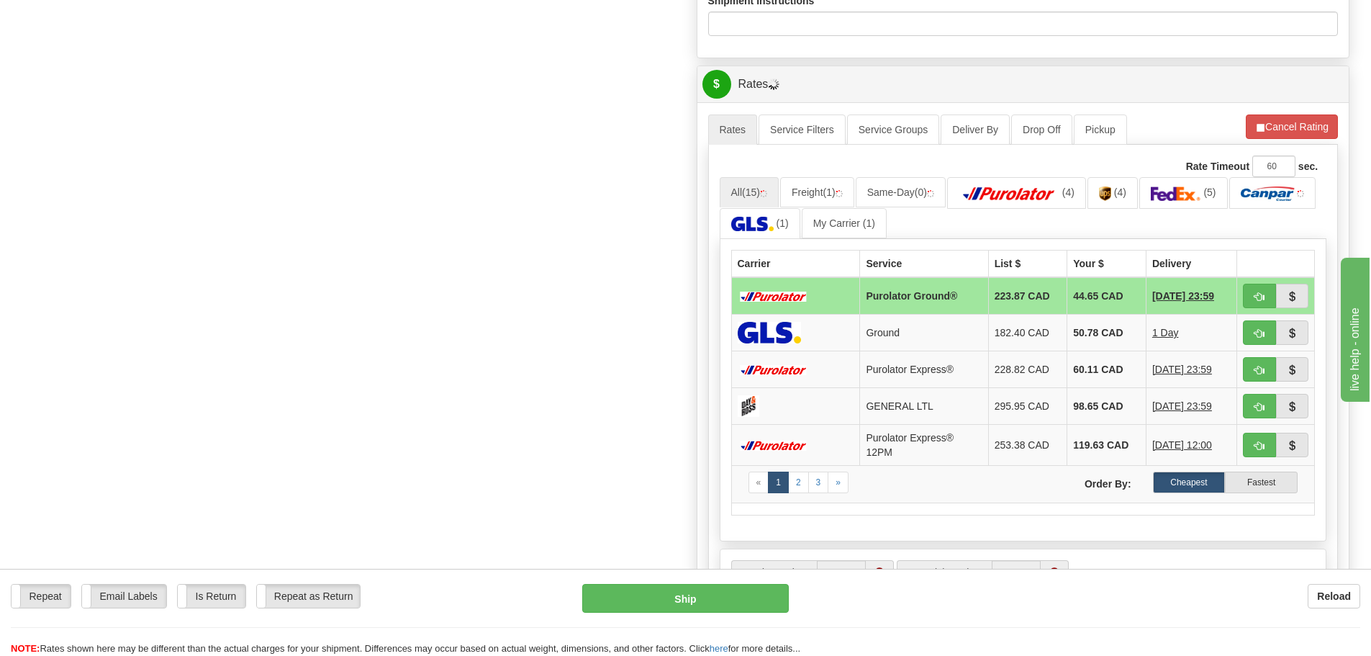
scroll to position [792, 0]
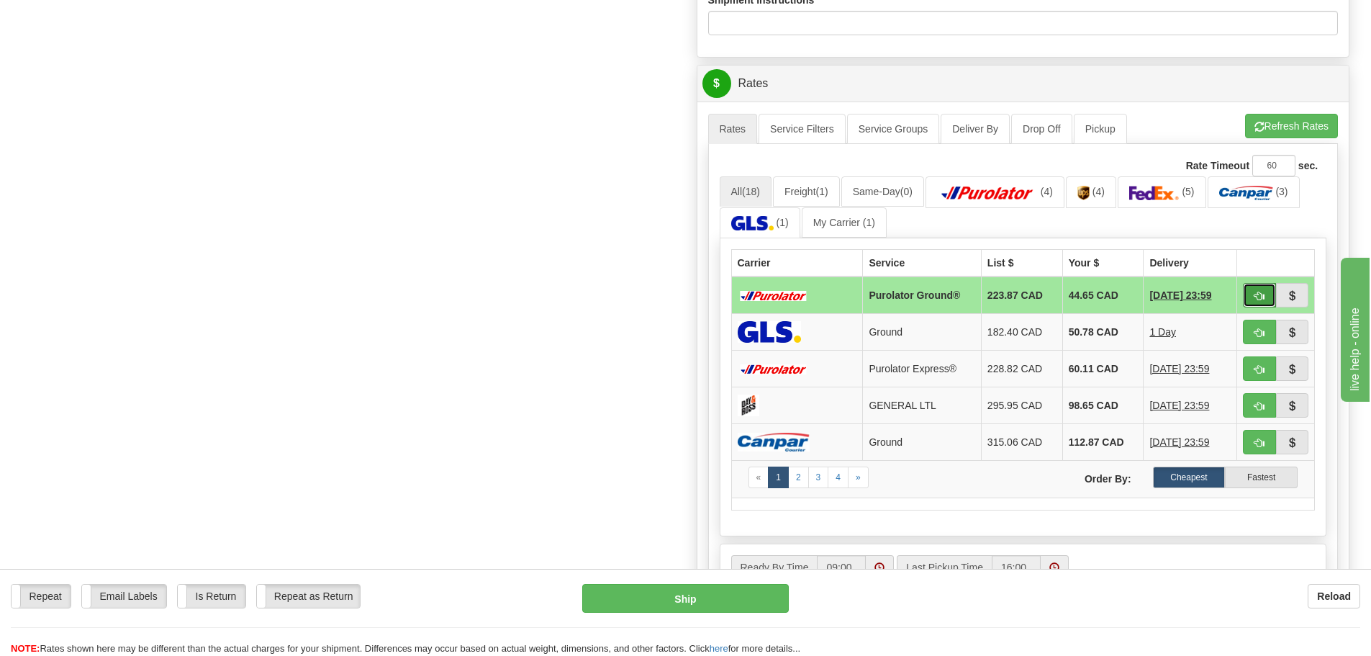
click at [1265, 297] on button "button" at bounding box center [1259, 295] width 33 height 24
type input "260"
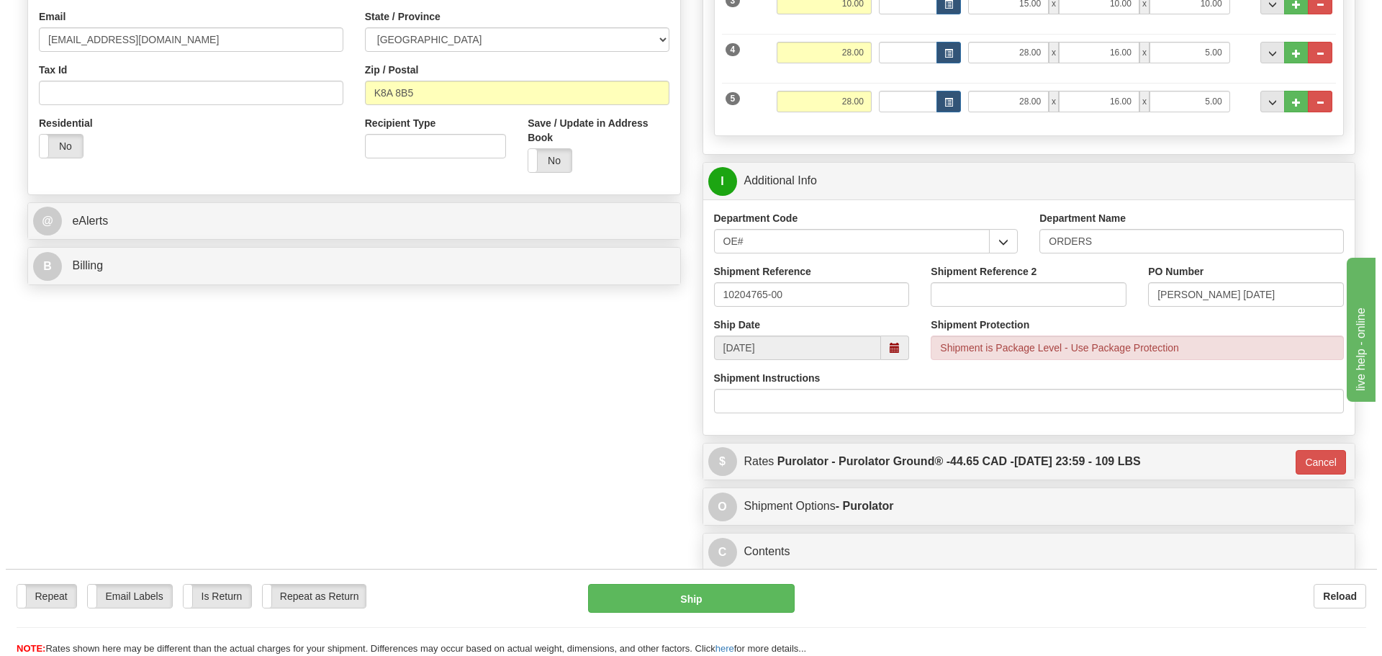
scroll to position [342, 0]
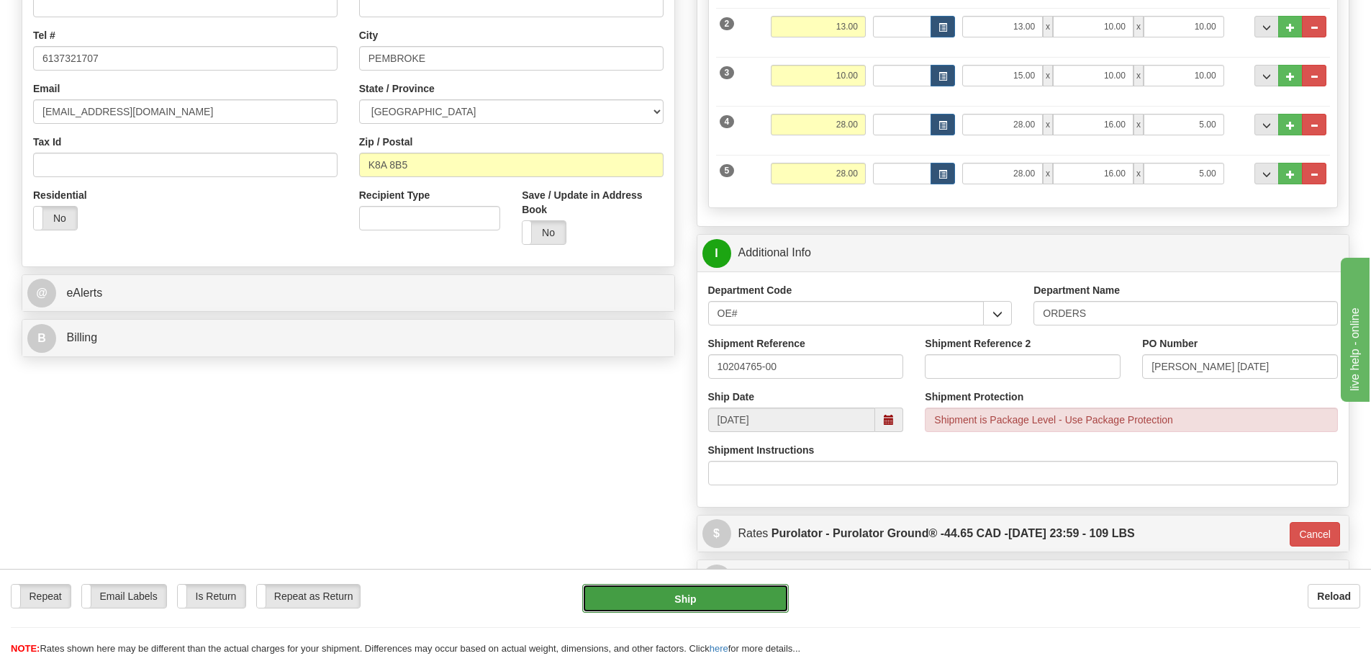
click at [705, 601] on button "Ship" at bounding box center [685, 598] width 207 height 29
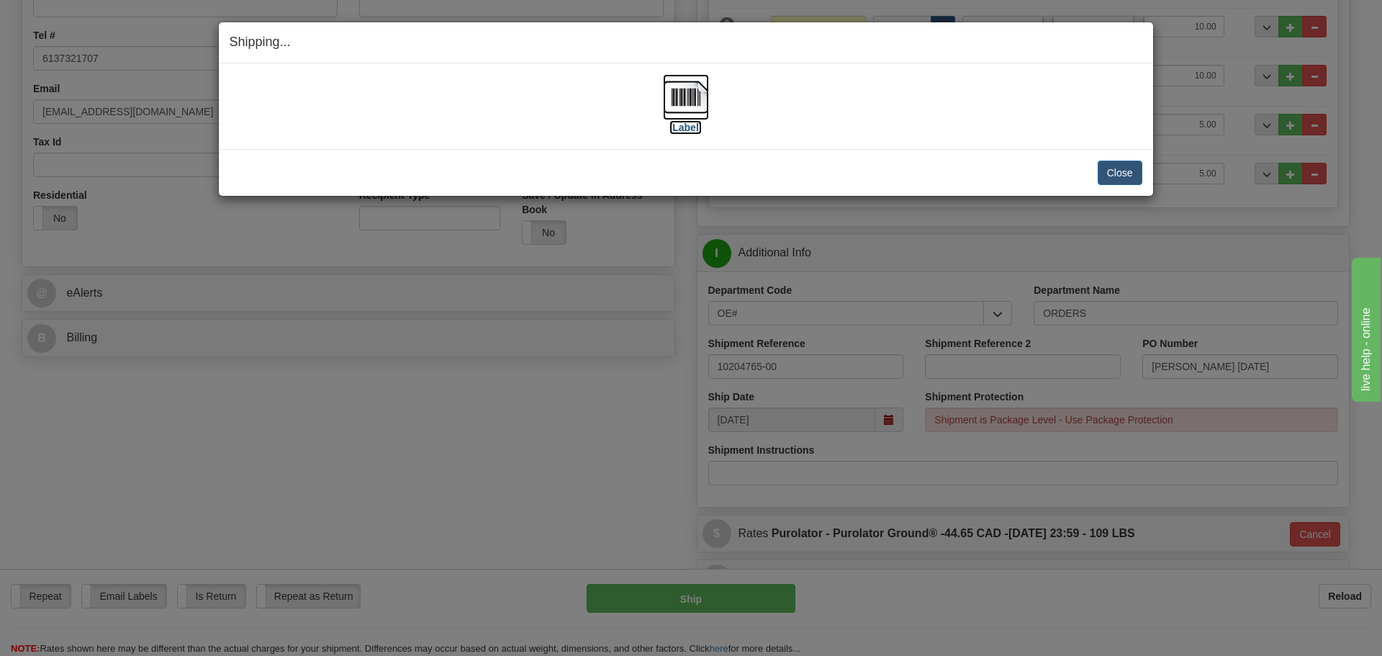
click at [690, 128] on label "[Label]" at bounding box center [685, 127] width 33 height 14
click at [1120, 184] on button "Close" at bounding box center [1120, 173] width 45 height 24
